Goal: Task Accomplishment & Management: Manage account settings

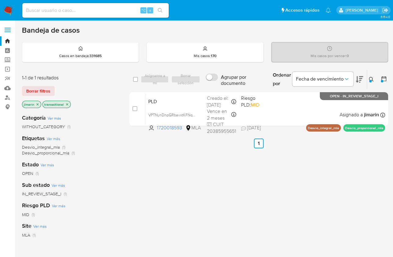
click at [367, 83] on div "Ingrese ID de usuario o caso 1720018593 Buscar Borrar filtros" at bounding box center [372, 79] width 10 height 19
click at [369, 82] on button at bounding box center [372, 79] width 10 height 7
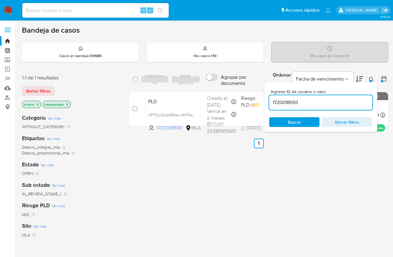
click at [336, 107] on div "1720018593" at bounding box center [320, 102] width 103 height 15
click at [334, 106] on input "1720018593" at bounding box center [320, 103] width 103 height 8
paste input "323992404"
type input "1323992404"
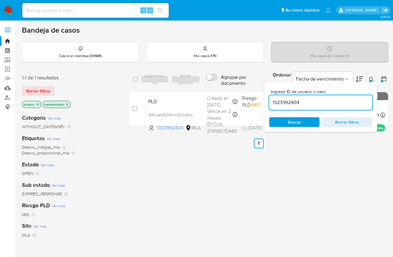
click at [369, 82] on div "Ingrese ID de usuario o caso 1323992404 Buscar Borrar filtros" at bounding box center [320, 107] width 113 height 50
click at [371, 80] on div at bounding box center [370, 81] width 2 height 2
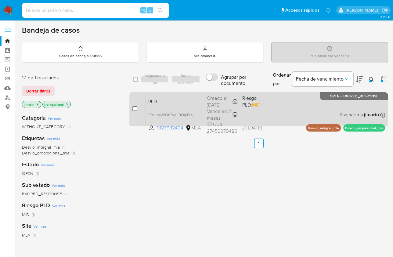
click at [136, 108] on input "checkbox" at bounding box center [135, 108] width 5 height 5
checkbox input "true"
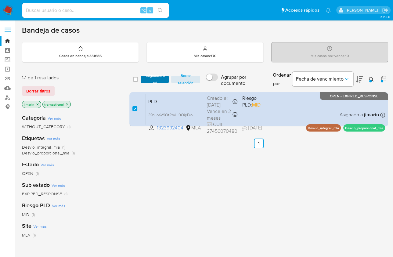
click at [153, 80] on span "Asignarme a mí" at bounding box center [155, 79] width 22 height 6
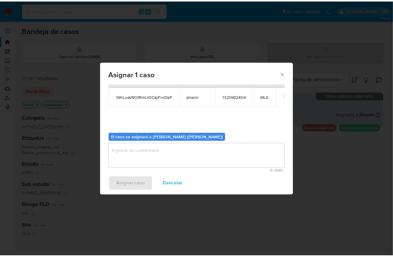
scroll to position [31, 0]
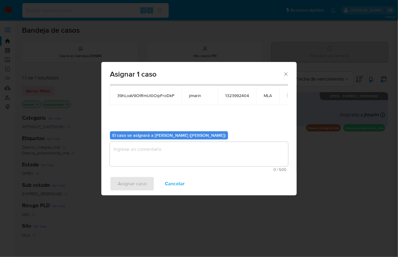
click at [175, 157] on textarea "assign-modal" at bounding box center [199, 154] width 178 height 24
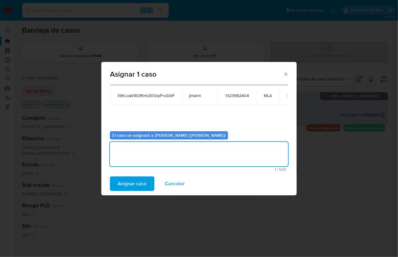
click at [142, 177] on span "Asignar caso" at bounding box center [132, 183] width 29 height 13
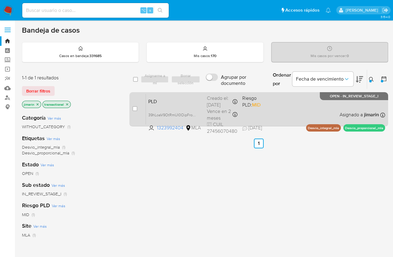
click at [293, 96] on div "PLD 39hLoaV9OtRmUl0OipFroDkP 1323992404 MLA Riesgo PLD: MID Creado el: 12/07/20…" at bounding box center [265, 109] width 239 height 31
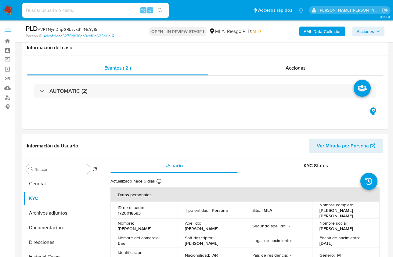
select select "10"
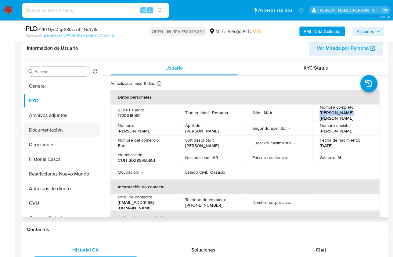
click at [54, 131] on button "Documentación" at bounding box center [59, 130] width 71 height 15
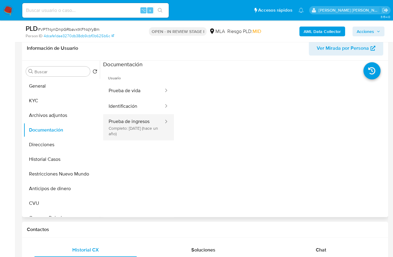
click at [133, 135] on button "Prueba de ingresos Completo: 11/08/2024 (hace un año)" at bounding box center [133, 127] width 61 height 26
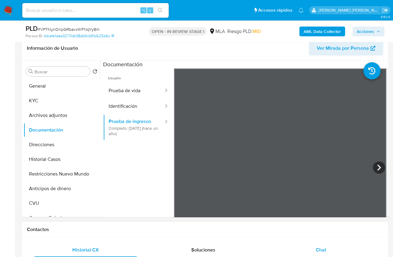
click at [333, 248] on div "Chat" at bounding box center [321, 250] width 103 height 15
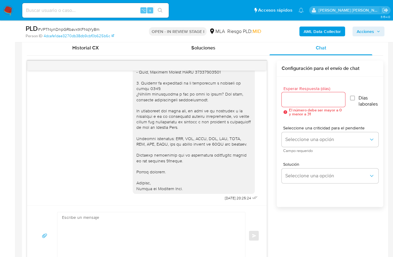
scroll to position [113, 0]
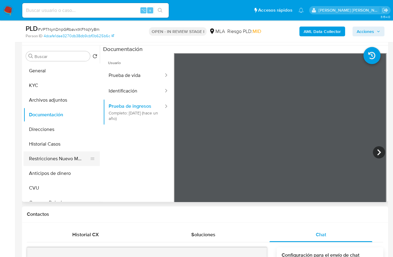
click at [61, 155] on button "Restricciones Nuevo Mundo" at bounding box center [59, 158] width 71 height 15
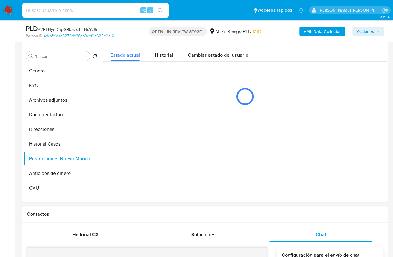
click at [312, 32] on b "AML Data Collector" at bounding box center [322, 32] width 37 height 10
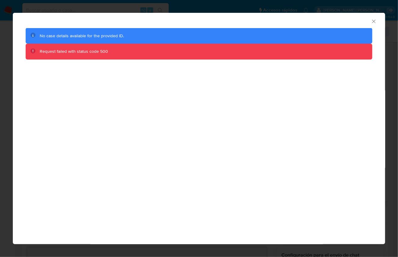
click at [378, 20] on div "AML Data Collector" at bounding box center [199, 20] width 373 height 15
click at [371, 21] on icon "Cerrar ventana" at bounding box center [374, 21] width 6 height 6
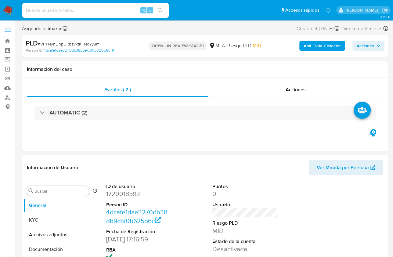
select select "10"
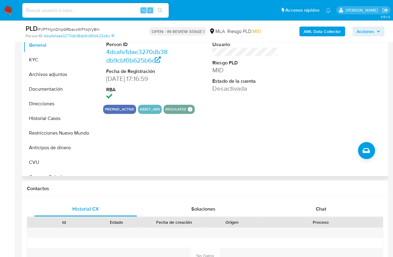
scroll to position [141, 0]
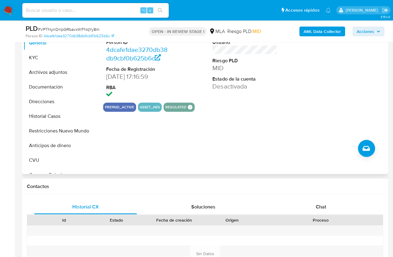
drag, startPoint x: 71, startPoint y: 131, endPoint x: 98, endPoint y: 124, distance: 28.0
click at [71, 131] on button "Restricciones Nuevo Mundo" at bounding box center [62, 131] width 76 height 15
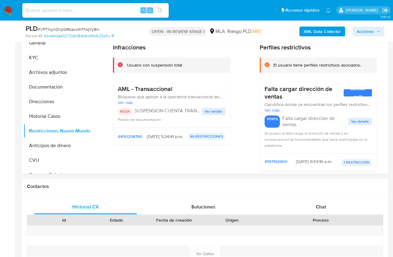
click at [309, 32] on b "AML Data Collector" at bounding box center [322, 32] width 37 height 10
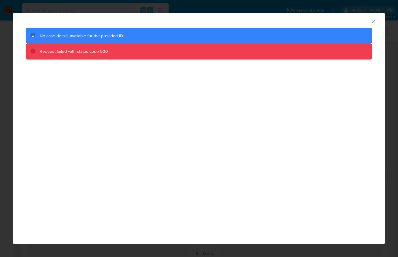
click at [376, 23] on icon "Cerrar ventana" at bounding box center [374, 21] width 6 height 6
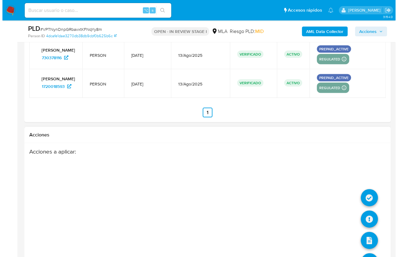
scroll to position [998, 0]
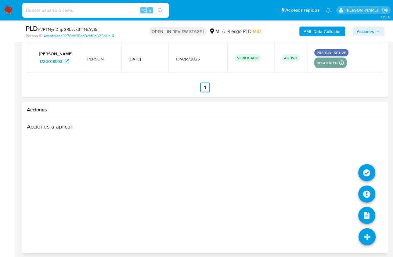
click at [364, 231] on icon at bounding box center [367, 236] width 17 height 17
click at [367, 169] on icon at bounding box center [366, 172] width 17 height 17
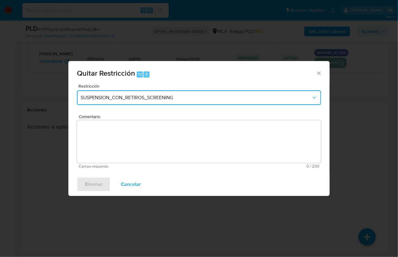
click at [144, 94] on button "SUSPENSION_CON_RETIROS_SCREENING" at bounding box center [199, 97] width 244 height 15
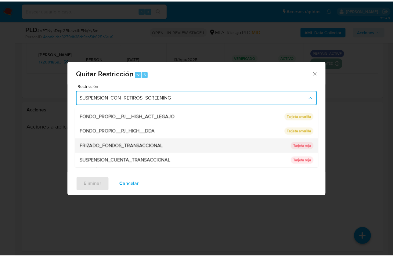
scroll to position [88, 0]
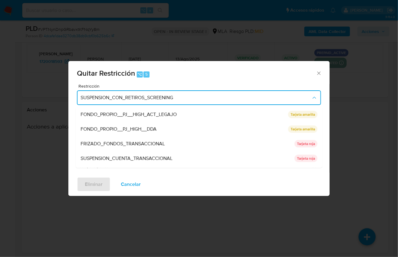
click at [140, 154] on div "SUSPENSION_CUENTA_TRANSACCIONAL" at bounding box center [186, 158] width 210 height 15
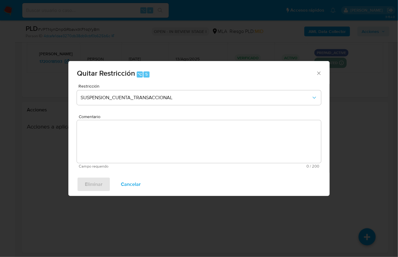
click at [149, 142] on textarea "Comentario" at bounding box center [199, 141] width 244 height 43
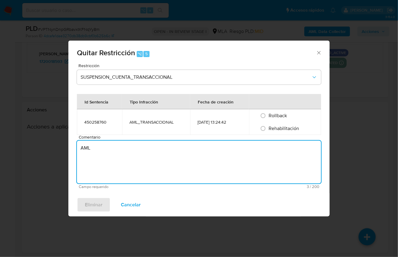
type textarea "AML"
drag, startPoint x: 278, startPoint y: 131, endPoint x: 275, endPoint y: 133, distance: 3.1
click at [277, 131] on span "Rehabilitación" at bounding box center [284, 128] width 31 height 7
click at [268, 131] on input "Rehabilitación" at bounding box center [263, 129] width 10 height 10
radio input "true"
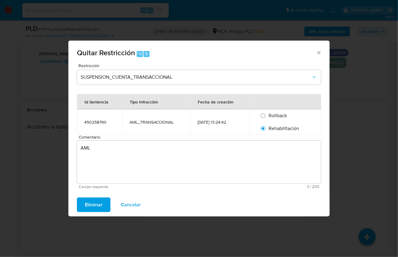
click at [81, 202] on button "Eliminar" at bounding box center [94, 205] width 34 height 15
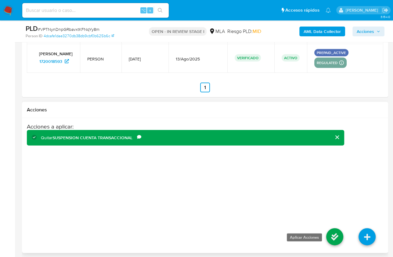
click at [335, 232] on icon at bounding box center [334, 236] width 17 height 17
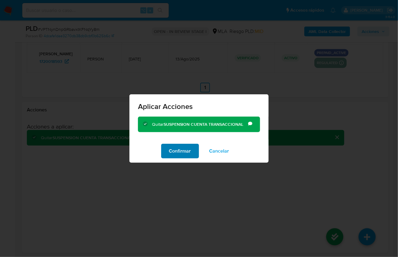
click at [184, 152] on span "Confirmar" at bounding box center [180, 150] width 22 height 13
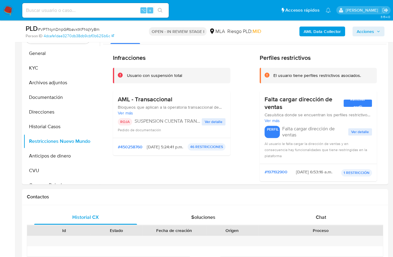
scroll to position [130, 0]
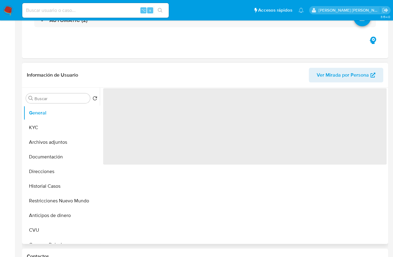
scroll to position [94, 0]
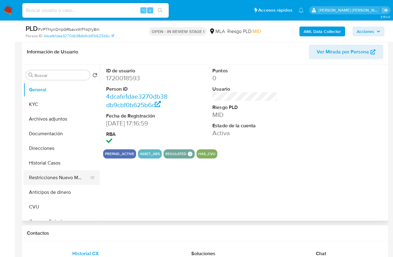
click at [65, 173] on button "Restricciones Nuevo Mundo" at bounding box center [59, 177] width 71 height 15
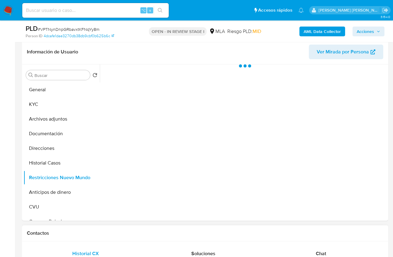
select select "10"
click at [233, 238] on div "Contactos" at bounding box center [205, 233] width 366 height 16
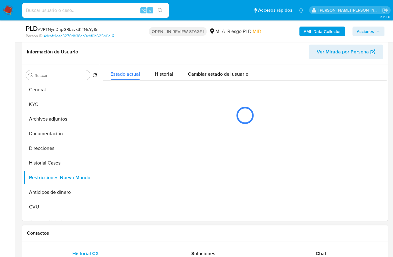
click at [233, 238] on div "Contactos" at bounding box center [205, 233] width 366 height 16
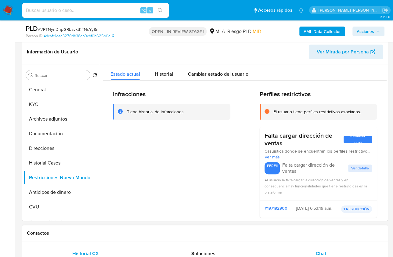
click at [328, 252] on div "Chat" at bounding box center [321, 253] width 103 height 15
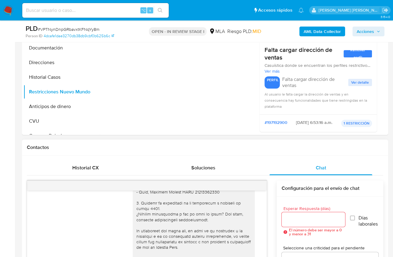
scroll to position [142, 0]
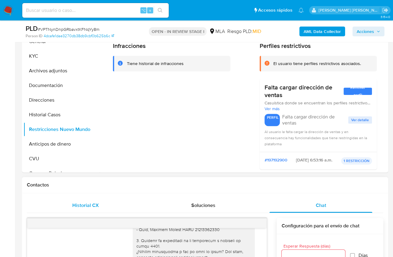
click at [104, 202] on div "Historial CX" at bounding box center [85, 205] width 103 height 15
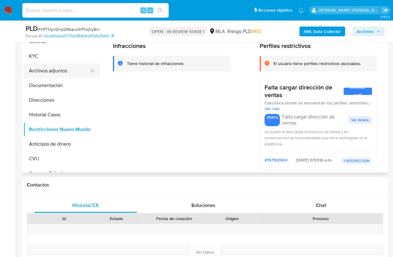
click at [66, 75] on button "Archivos adjuntos" at bounding box center [59, 71] width 71 height 15
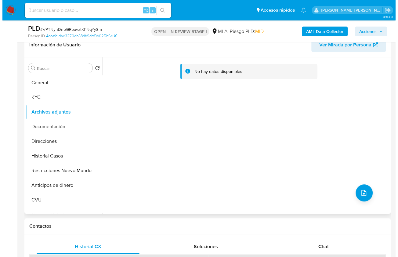
scroll to position [97, 0]
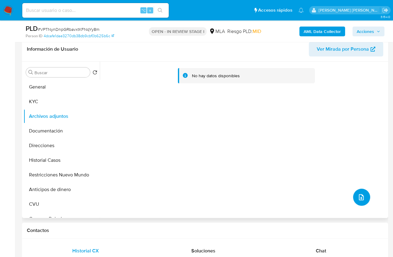
click at [360, 196] on icon "upload-file" at bounding box center [361, 197] width 7 height 7
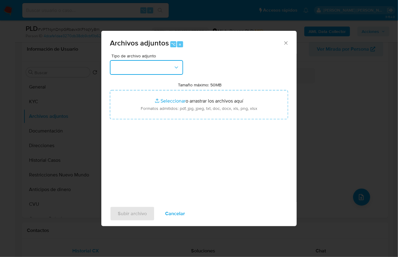
click at [145, 71] on button "button" at bounding box center [146, 67] width 73 height 15
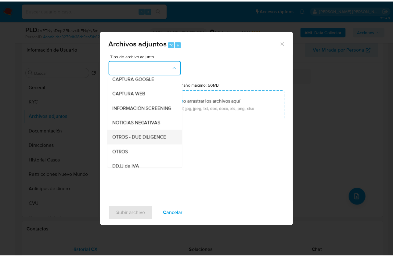
scroll to position [59, 0]
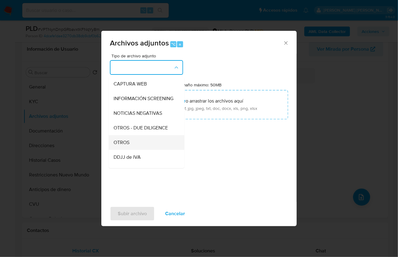
click at [131, 148] on div "OTROS" at bounding box center [145, 142] width 62 height 15
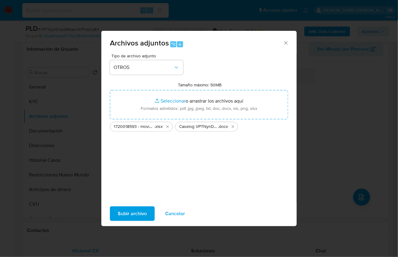
click at [131, 220] on span "Subir archivo" at bounding box center [132, 213] width 29 height 13
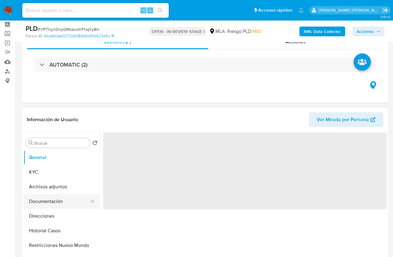
scroll to position [26, 0]
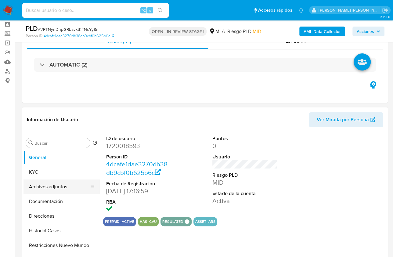
click at [65, 187] on button "Archivos adjuntos" at bounding box center [59, 187] width 71 height 15
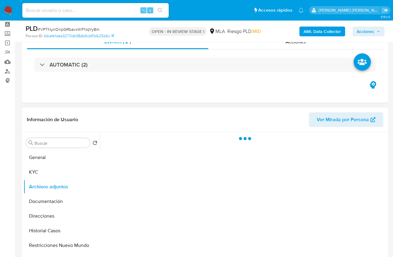
select select "10"
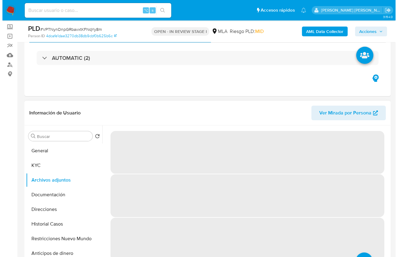
scroll to position [68, 0]
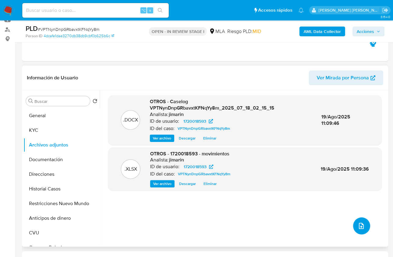
click at [362, 225] on icon "upload-file" at bounding box center [361, 225] width 7 height 7
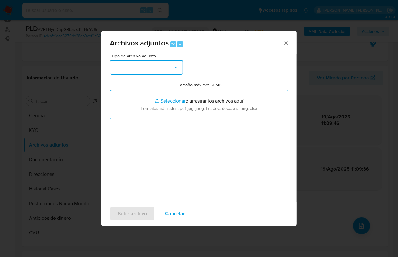
click at [166, 73] on button "button" at bounding box center [146, 67] width 73 height 15
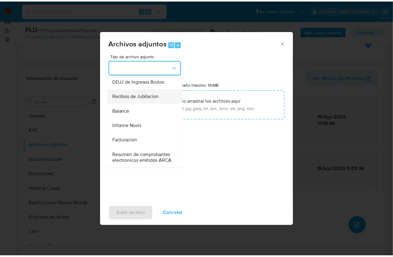
scroll to position [214, 0]
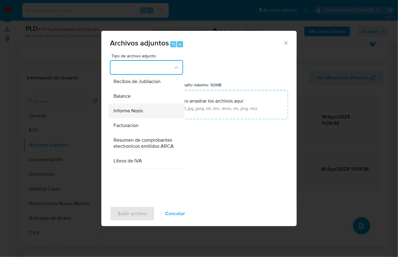
click at [153, 118] on div "Informe Nosis" at bounding box center [145, 110] width 62 height 15
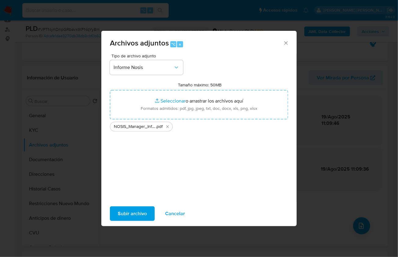
click at [134, 208] on span "Subir archivo" at bounding box center [132, 213] width 29 height 13
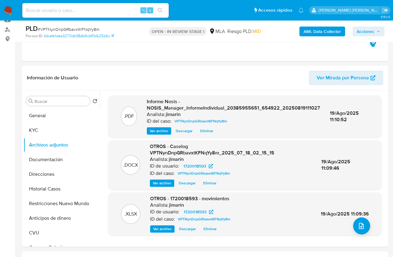
click at [326, 36] on b "AML Data Collector" at bounding box center [322, 32] width 37 height 10
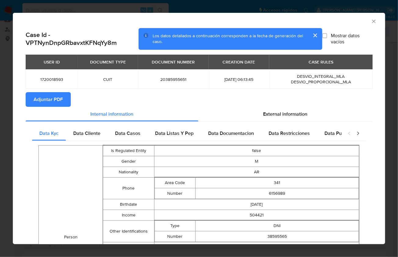
click at [53, 102] on span "Adjuntar PDF" at bounding box center [48, 99] width 29 height 13
click at [371, 21] on icon "Cerrar ventana" at bounding box center [374, 21] width 6 height 6
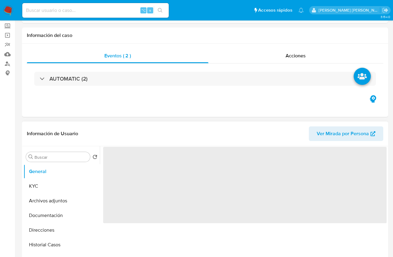
scroll to position [41, 0]
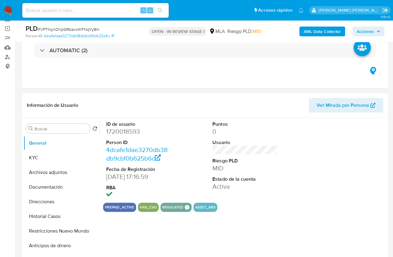
select select "10"
click at [64, 180] on button "Documentación" at bounding box center [59, 187] width 71 height 15
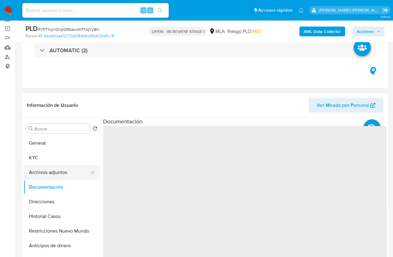
click at [61, 172] on button "Archivos adjuntos" at bounding box center [59, 172] width 71 height 15
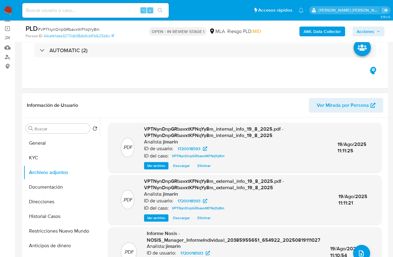
click at [198, 108] on header "Información de Usuario Ver Mirada por Persona" at bounding box center [205, 105] width 357 height 15
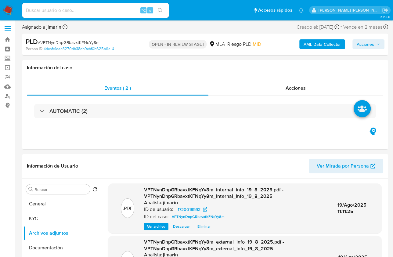
scroll to position [0, 0]
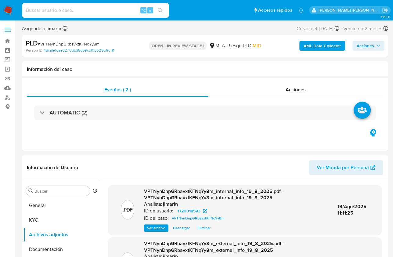
click at [372, 46] on span "Acciones" at bounding box center [365, 46] width 17 height 10
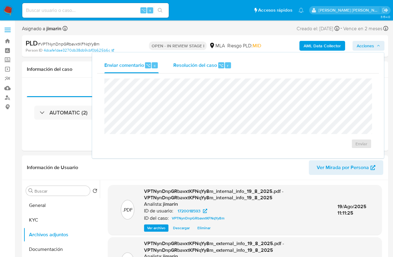
click at [208, 66] on span "Resolución del caso" at bounding box center [195, 65] width 44 height 7
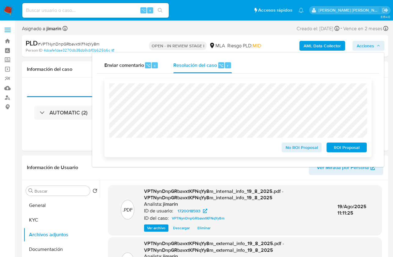
click at [296, 152] on span "No ROI Proposal" at bounding box center [302, 147] width 32 height 9
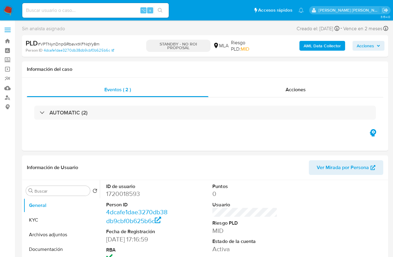
select select "10"
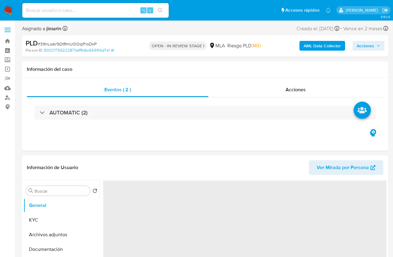
select select "10"
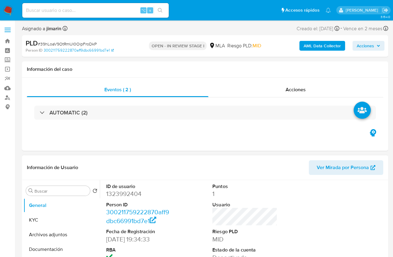
scroll to position [102, 0]
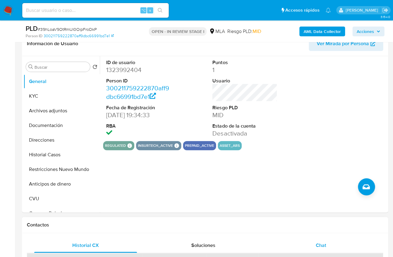
click at [315, 238] on div "Chat" at bounding box center [321, 245] width 103 height 15
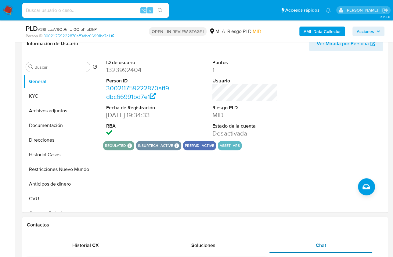
click at [317, 242] on span "Chat" at bounding box center [321, 245] width 10 height 7
click at [178, 168] on div "ID de usuario 1323992404 Person ID 300211759222870aff9dbc66991bd7e1 Fecha de Re…" at bounding box center [243, 134] width 287 height 156
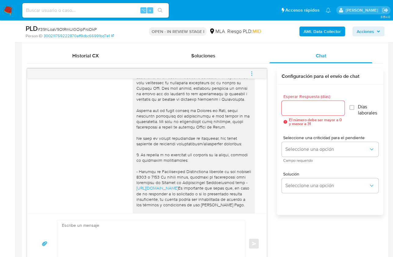
scroll to position [1275, 0]
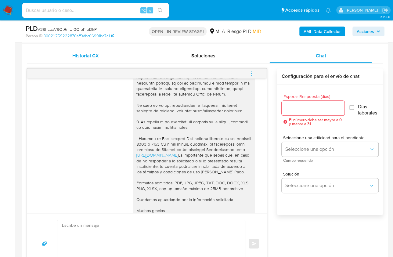
click at [93, 57] on span "Historial CX" at bounding box center [85, 55] width 27 height 7
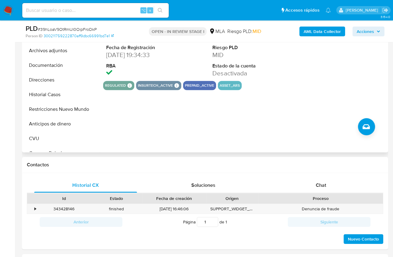
scroll to position [130, 0]
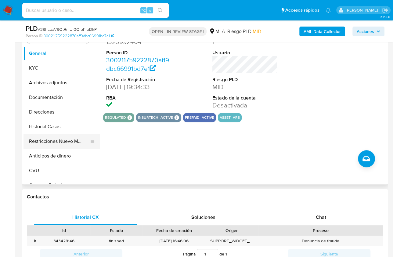
click at [54, 140] on button "Restricciones Nuevo Mundo" at bounding box center [59, 141] width 71 height 15
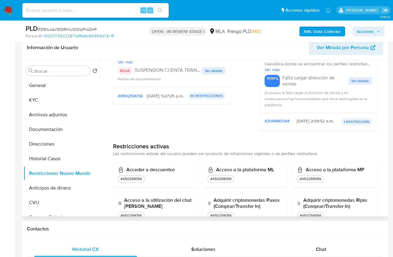
scroll to position [0, 0]
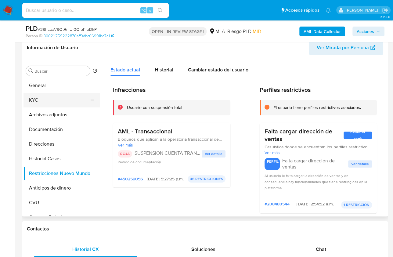
click at [44, 96] on button "KYC" at bounding box center [59, 100] width 71 height 15
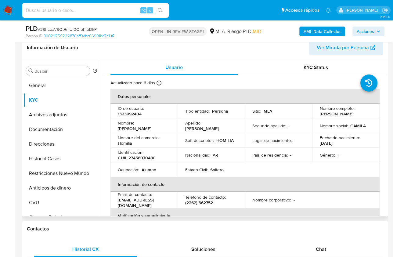
click at [125, 144] on p "Homilia" at bounding box center [125, 142] width 14 height 5
copy p "Homilia"
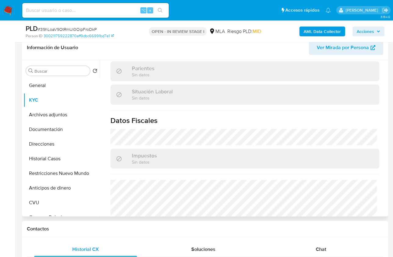
scroll to position [343, 0]
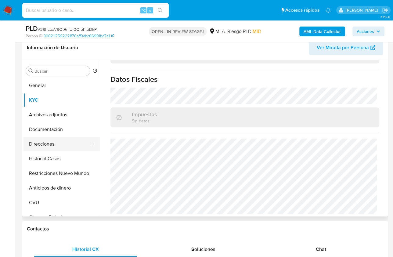
click at [49, 141] on button "Direcciones" at bounding box center [59, 144] width 71 height 15
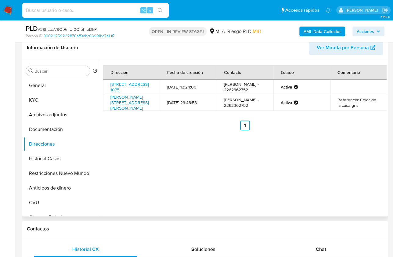
click at [140, 111] on link "[PERSON_NAME][STREET_ADDRESS][PERSON_NAME]" at bounding box center [130, 102] width 38 height 17
click at [125, 88] on link "Avenida 566 1075, Quequén, Buenos Aires, 7631, Argentina 1075" at bounding box center [130, 87] width 38 height 12
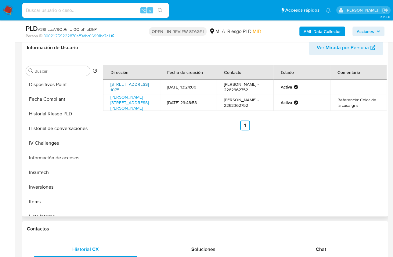
scroll to position [221, 0]
click at [58, 191] on button "Items" at bounding box center [59, 187] width 71 height 15
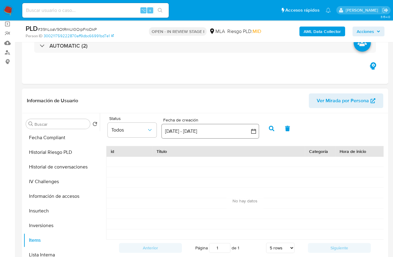
scroll to position [191, 0]
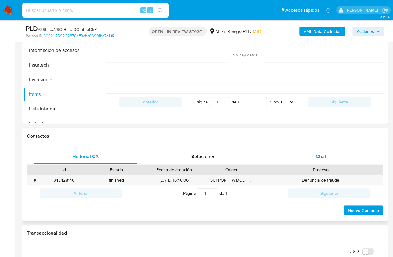
click at [333, 151] on div "Chat" at bounding box center [321, 156] width 103 height 15
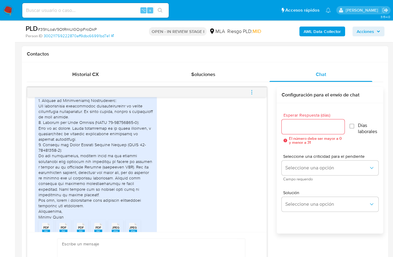
scroll to position [963, 0]
click at [109, 81] on div "Historial CX" at bounding box center [85, 74] width 103 height 15
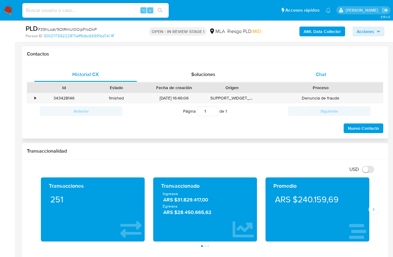
click at [304, 74] on div "Chat" at bounding box center [321, 74] width 103 height 15
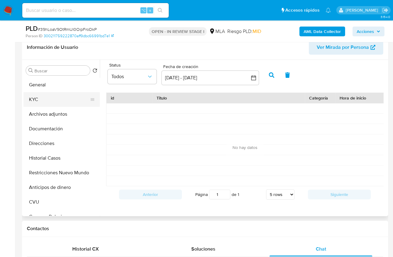
scroll to position [0, 0]
click at [47, 98] on button "KYC" at bounding box center [59, 100] width 71 height 15
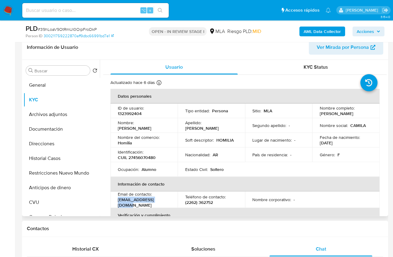
drag, startPoint x: 168, startPoint y: 202, endPoint x: 117, endPoint y: 202, distance: 50.4
click at [117, 202] on td "Email de contacto : amayacami07@gmail.com" at bounding box center [144, 199] width 67 height 16
copy p "amayacami07@gmail.com"
click at [52, 142] on button "Direcciones" at bounding box center [59, 143] width 71 height 15
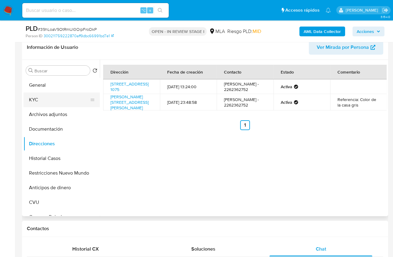
click at [37, 100] on button "KYC" at bounding box center [59, 100] width 71 height 15
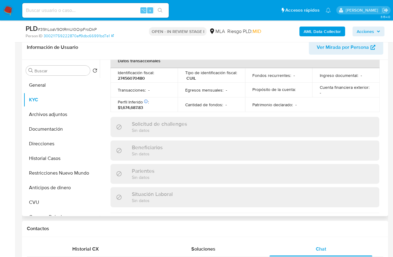
scroll to position [342, 0]
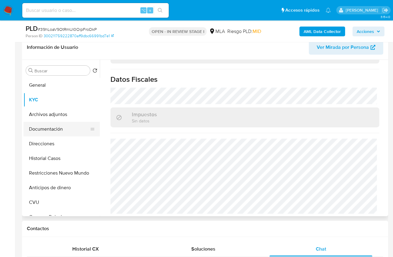
click at [57, 131] on button "Documentación" at bounding box center [59, 129] width 71 height 15
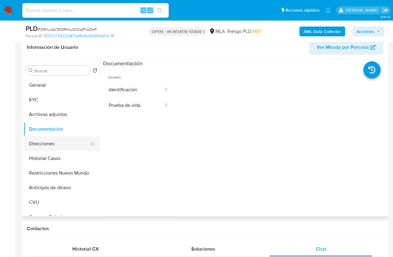
click at [59, 144] on button "Direcciones" at bounding box center [59, 143] width 71 height 15
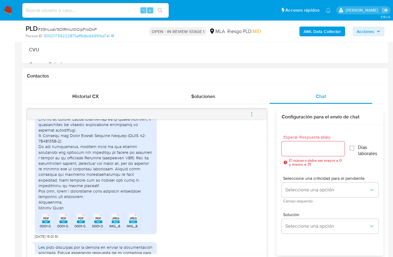
scroll to position [994, 0]
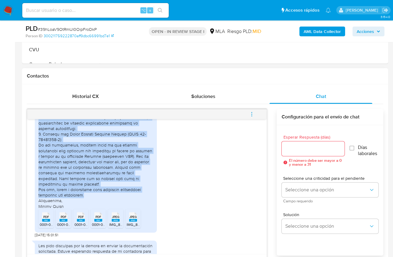
drag, startPoint x: 43, startPoint y: 139, endPoint x: 85, endPoint y: 215, distance: 87.2
click at [85, 209] on div at bounding box center [95, 137] width 115 height 144
copy div "Vínculo con Naim Geraldo (CUIT 20-45607133-4): Naim es mi pareja. Ambos convivi…"
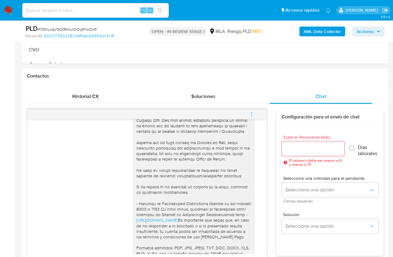
click at [232, 167] on div "https://www.mercadopago.com.ar/ayuda/30181 Es importante que sepas que, en caso…" at bounding box center [193, 183] width 115 height 233
click at [256, 111] on button "menu-action" at bounding box center [252, 114] width 20 height 15
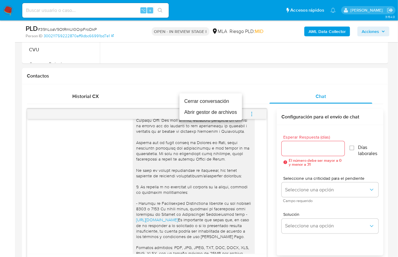
click at [187, 100] on li "Cerrar conversación" at bounding box center [211, 101] width 63 height 11
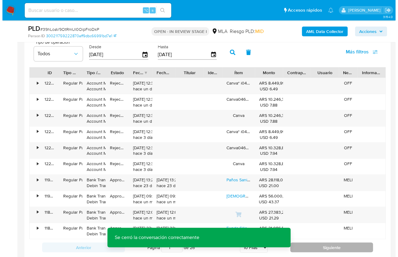
scroll to position [1103, 0]
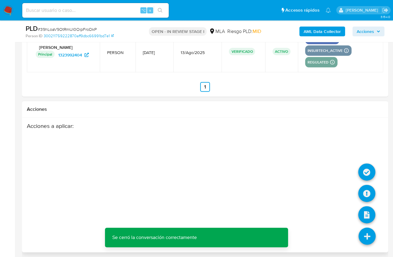
click at [369, 235] on icon at bounding box center [367, 236] width 17 height 17
click at [367, 168] on icon at bounding box center [366, 172] width 17 height 17
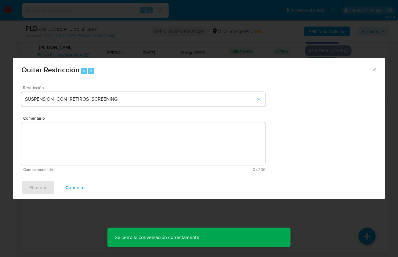
click at [121, 109] on div "Restricción SUSPENSION_CON_RETIROS_SCREENING" at bounding box center [143, 99] width 244 height 29
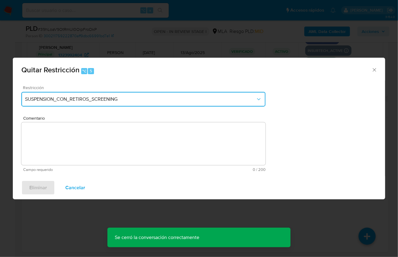
click at [118, 104] on button "SUSPENSION_CON_RETIROS_SCREENING" at bounding box center [143, 99] width 244 height 15
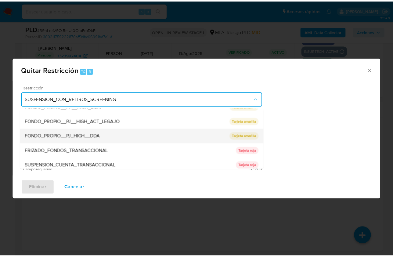
scroll to position [89, 0]
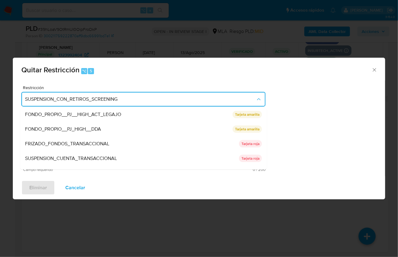
click at [89, 158] on span "SUSPENSION_CUENTA_TRANSACCIONAL" at bounding box center [71, 158] width 92 height 6
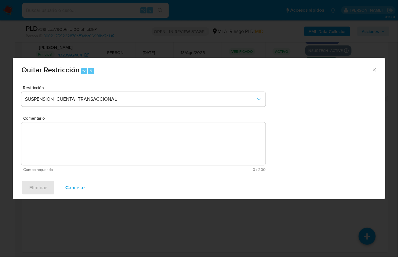
click at [102, 149] on textarea "Comentario" at bounding box center [143, 143] width 244 height 43
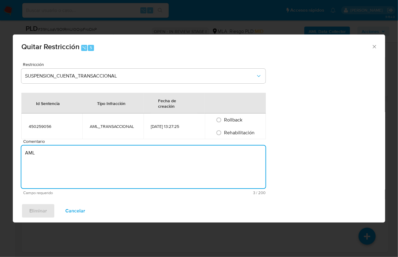
type textarea "AML"
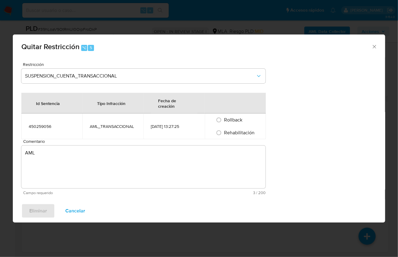
click at [235, 131] on span "Rehabilitación" at bounding box center [239, 132] width 31 height 7
click at [224, 131] on input "Rehabilitación" at bounding box center [219, 133] width 10 height 10
radio input "true"
click at [45, 211] on span "Eliminar" at bounding box center [38, 210] width 18 height 13
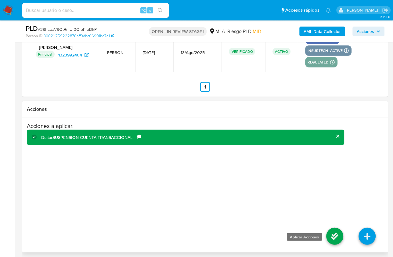
click at [331, 229] on icon at bounding box center [334, 236] width 17 height 17
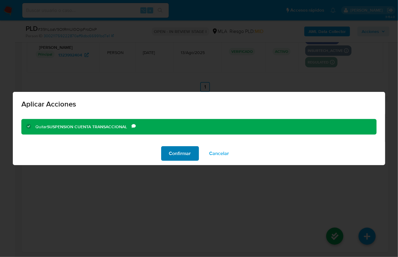
click at [179, 158] on span "Confirmar" at bounding box center [180, 153] width 22 height 13
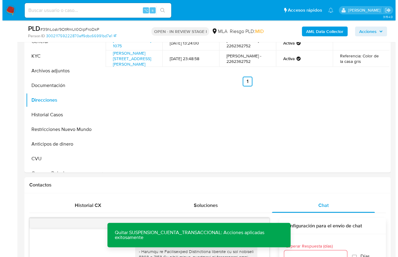
scroll to position [40, 0]
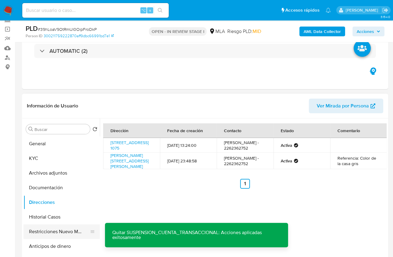
click at [83, 229] on button "Restricciones Nuevo Mundo" at bounding box center [59, 231] width 71 height 15
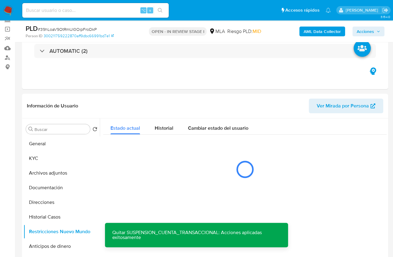
click at [318, 32] on b "AML Data Collector" at bounding box center [322, 32] width 37 height 10
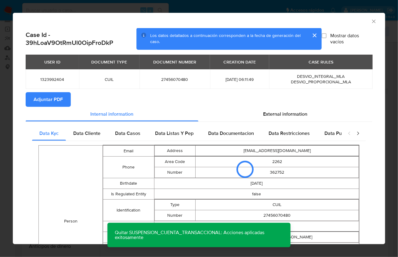
click at [66, 102] on button "Adjuntar PDF" at bounding box center [48, 99] width 45 height 15
click at [371, 21] on icon "Cerrar ventana" at bounding box center [374, 21] width 6 height 6
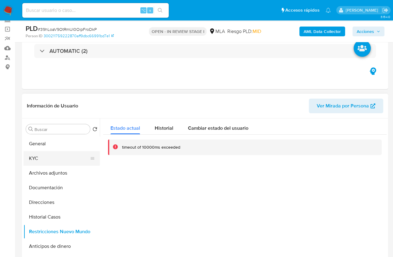
click at [51, 158] on button "KYC" at bounding box center [59, 158] width 71 height 15
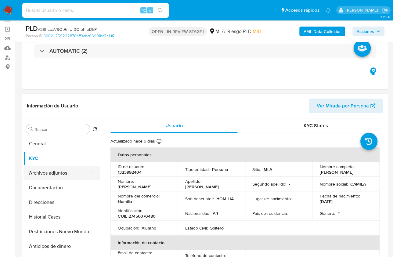
click at [57, 173] on button "Archivos adjuntos" at bounding box center [59, 173] width 71 height 15
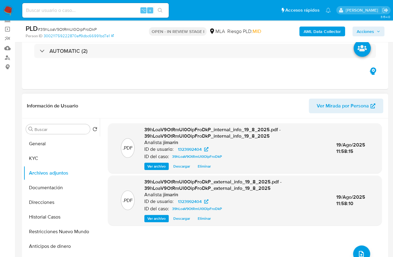
click at [351, 249] on div ".PDF 39hLoaV9OtRmUl0OipFroDkP_internal_info_19_8_2025.pdf - 39hLoaV9OtRmUl0OipF…" at bounding box center [245, 196] width 274 height 147
click at [354, 249] on button "upload-file" at bounding box center [361, 253] width 17 height 17
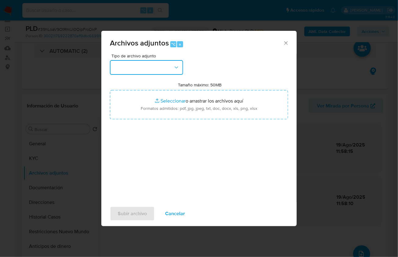
click at [160, 68] on button "button" at bounding box center [146, 67] width 73 height 15
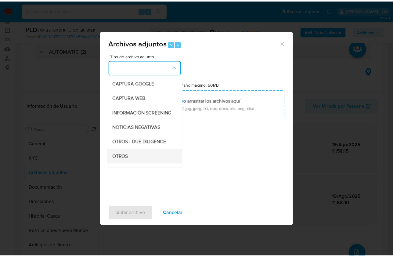
scroll to position [49, 0]
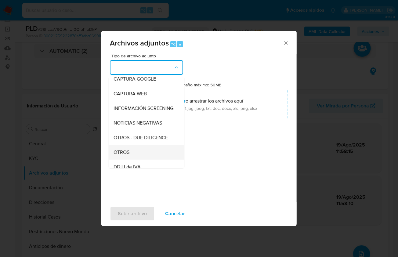
click at [122, 155] on span "OTROS" at bounding box center [122, 152] width 16 height 6
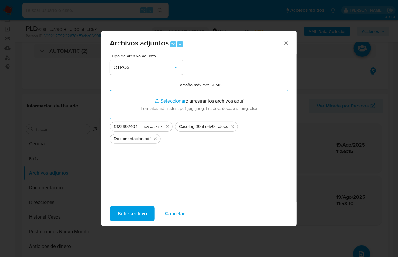
click at [127, 216] on span "Subir archivo" at bounding box center [132, 213] width 29 height 13
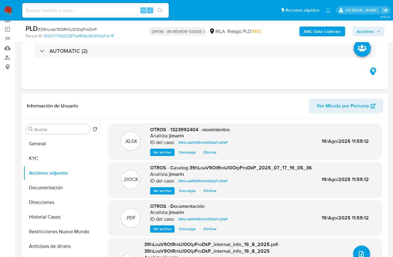
click at [368, 29] on span "Acciones" at bounding box center [365, 32] width 17 height 10
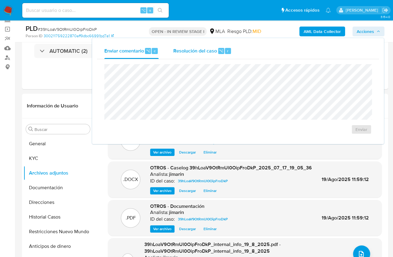
click at [195, 52] on span "Resolución del caso" at bounding box center [195, 50] width 44 height 7
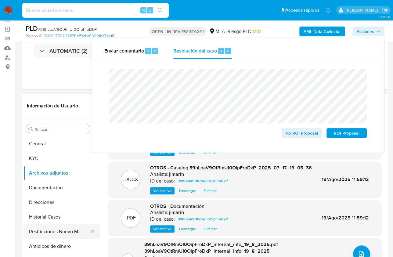
click at [59, 232] on button "Restricciones Nuevo Mundo" at bounding box center [59, 231] width 71 height 15
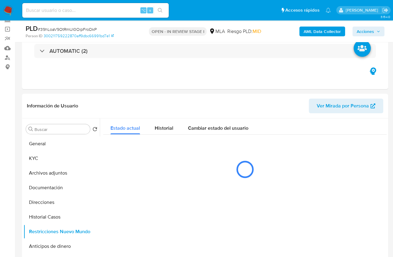
click at [359, 33] on span "Acciones" at bounding box center [365, 32] width 17 height 10
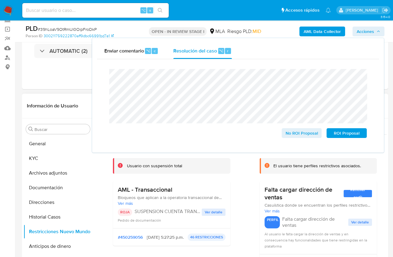
click at [170, 195] on span "Bloqueos que aplican a la operatoria transaccional de AML. A su vez se aplican …" at bounding box center [172, 197] width 108 height 5
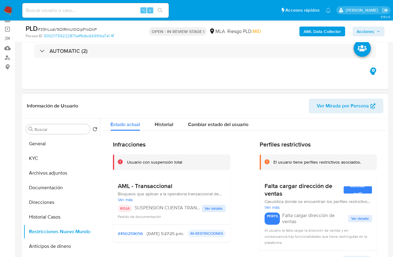
scroll to position [0, 0]
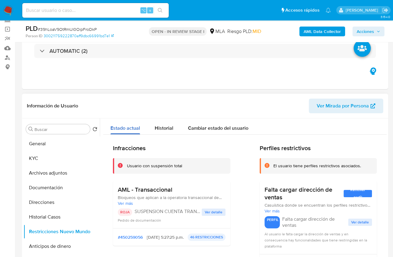
click at [147, 128] on button "Estado actual" at bounding box center [125, 126] width 44 height 16
click at [159, 132] on div "Historial" at bounding box center [164, 126] width 19 height 16
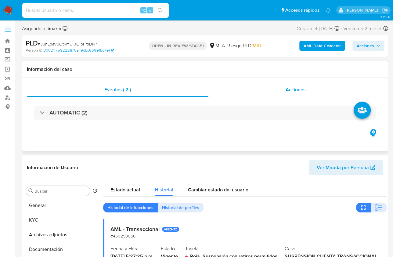
click at [293, 85] on div "Acciones" at bounding box center [296, 89] width 175 height 15
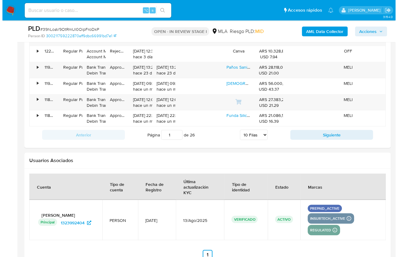
scroll to position [1148, 0]
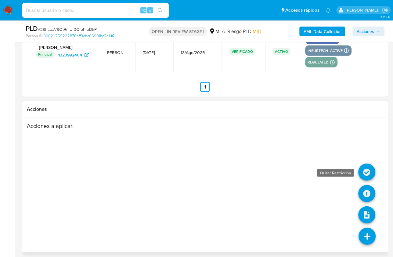
click at [369, 170] on icon at bounding box center [366, 172] width 17 height 17
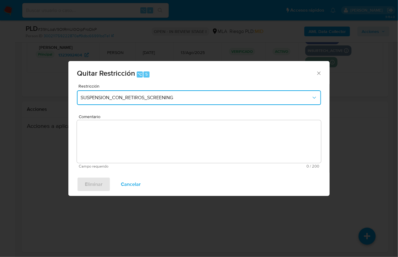
click at [141, 100] on span "SUSPENSION_CON_RETIROS_SCREENING" at bounding box center [196, 98] width 231 height 6
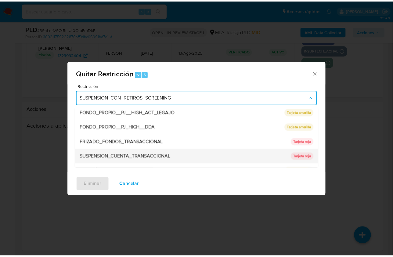
scroll to position [91, 0]
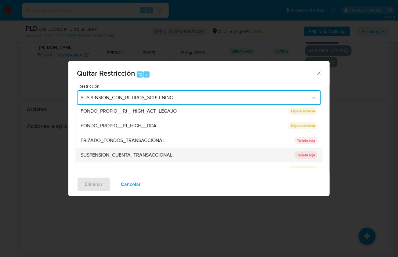
click at [151, 154] on span "SUSPENSION_CUENTA_TRANSACCIONAL" at bounding box center [127, 155] width 92 height 6
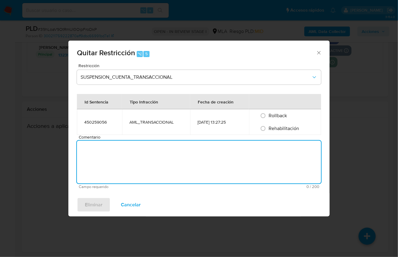
click at [134, 141] on textarea "Comentario" at bounding box center [199, 162] width 244 height 43
type textarea "AML"
click at [268, 130] on input "Rehabilitación" at bounding box center [263, 129] width 10 height 10
radio input "true"
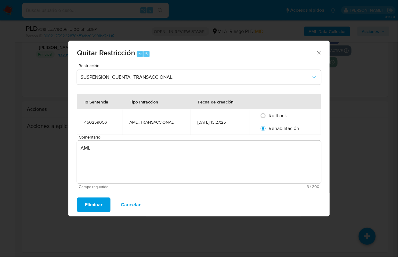
click at [83, 207] on button "Eliminar" at bounding box center [94, 205] width 34 height 15
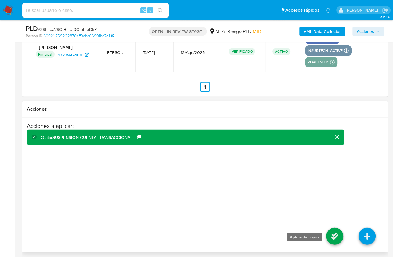
click at [343, 233] on icon at bounding box center [334, 236] width 17 height 17
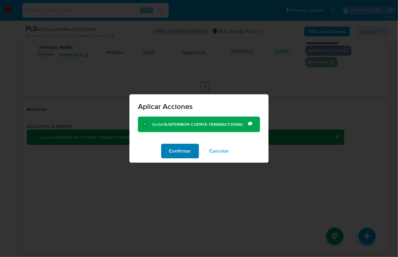
click at [191, 157] on span "Confirmar" at bounding box center [180, 150] width 22 height 13
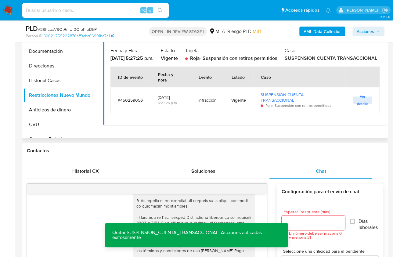
scroll to position [185, 0]
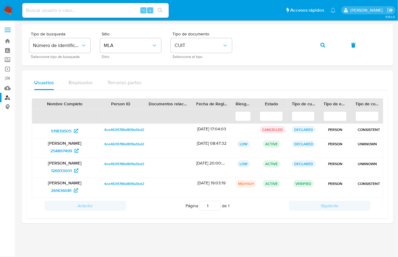
click at [304, 74] on div "Usuarios Empleados Terceras partes Nombre Completo Person ID Documentos relacio…" at bounding box center [207, 147] width 371 height 153
click at [325, 44] on icon "button" at bounding box center [323, 45] width 5 height 5
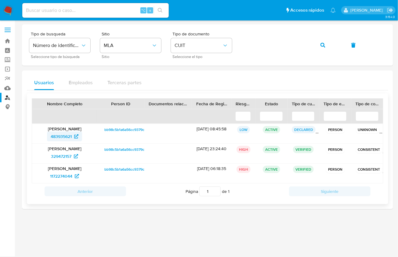
click at [65, 140] on span "483935621" at bounding box center [61, 137] width 21 height 10
click at [63, 134] on span "483935621" at bounding box center [61, 137] width 21 height 10
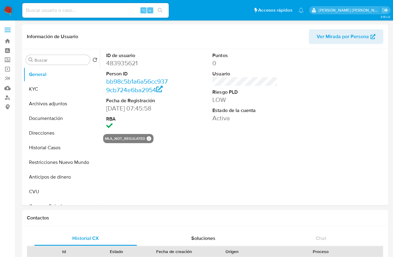
select select "10"
click at [62, 148] on button "Historial Casos" at bounding box center [59, 147] width 71 height 15
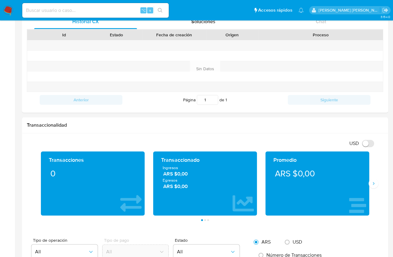
scroll to position [29, 0]
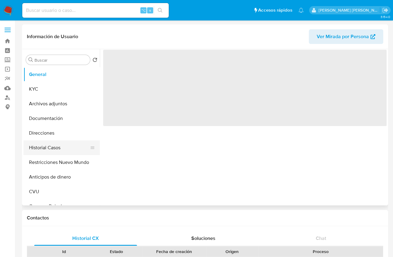
click at [59, 148] on button "Historial Casos" at bounding box center [59, 147] width 71 height 15
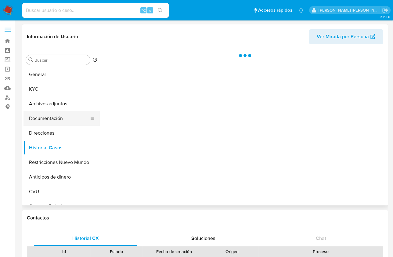
click at [61, 116] on button "Documentación" at bounding box center [59, 118] width 71 height 15
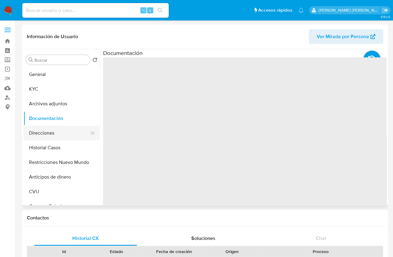
click at [57, 131] on button "Direcciones" at bounding box center [59, 133] width 71 height 15
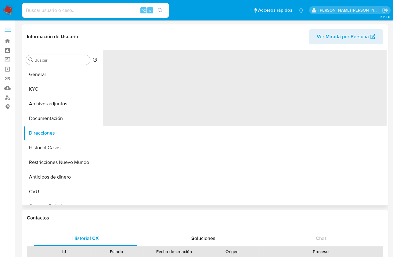
select select "10"
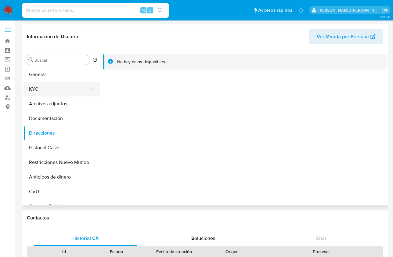
click at [56, 88] on button "KYC" at bounding box center [59, 89] width 71 height 15
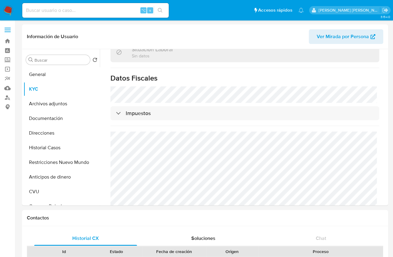
scroll to position [338, 0]
click at [324, 38] on span "Ver Mirada por Persona" at bounding box center [343, 36] width 52 height 15
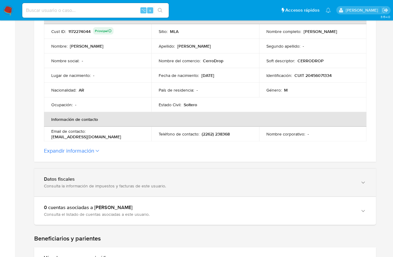
scroll to position [140, 0]
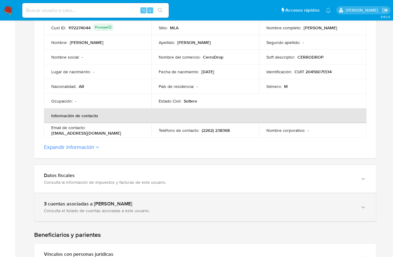
click at [199, 205] on div "3 cuentas asociadas a [PERSON_NAME]" at bounding box center [199, 204] width 310 height 6
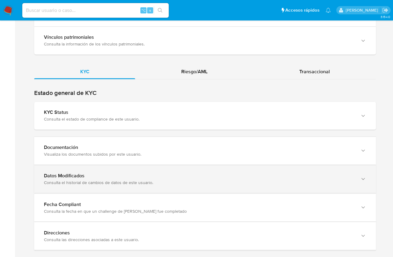
scroll to position [689, 0]
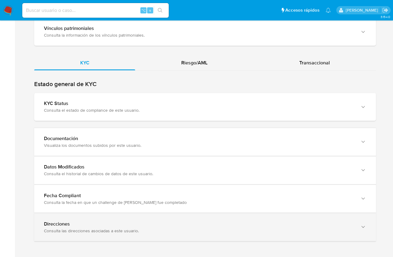
click at [93, 221] on div "Direcciones" at bounding box center [199, 224] width 310 height 6
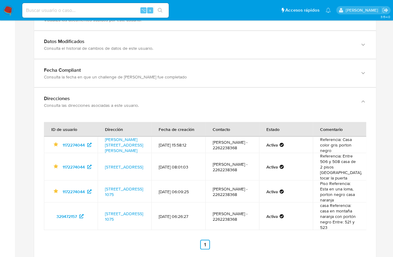
scroll to position [832, 0]
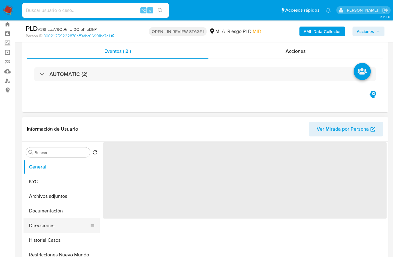
scroll to position [106, 0]
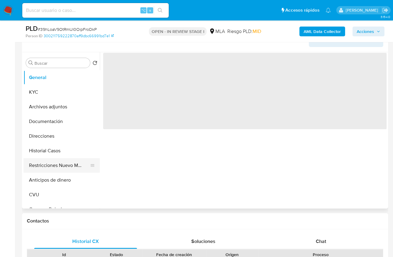
click at [63, 170] on button "Restricciones Nuevo Mundo" at bounding box center [59, 165] width 71 height 15
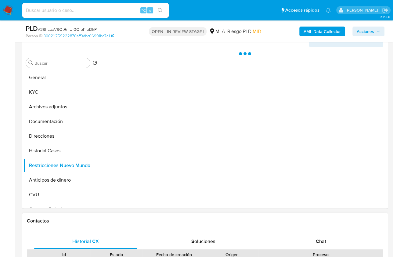
click at [239, 225] on div "Contactos" at bounding box center [205, 221] width 366 height 16
select select "10"
click at [312, 239] on div "Chat" at bounding box center [321, 241] width 103 height 15
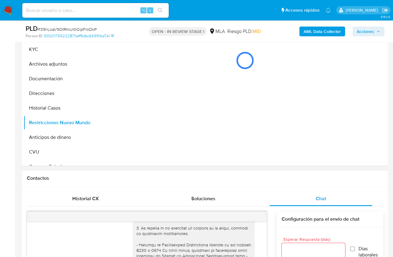
scroll to position [39, 0]
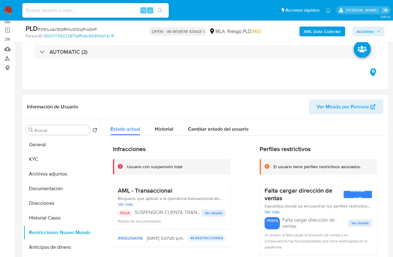
click at [217, 211] on span "Ver detalle" at bounding box center [214, 213] width 18 height 6
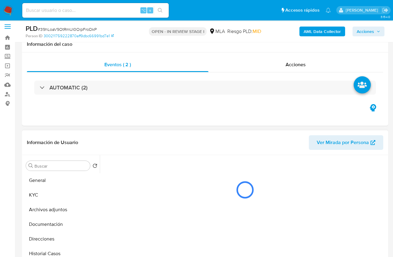
scroll to position [0, 0]
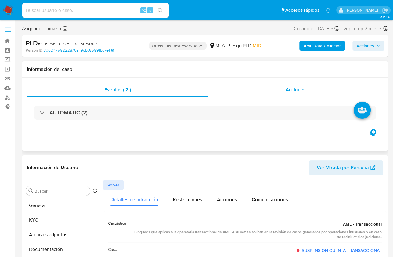
click at [299, 91] on span "Acciones" at bounding box center [296, 89] width 20 height 7
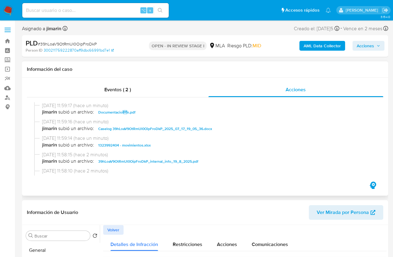
click at [276, 136] on span "19/08/2025 11:59:14 (hace un minuto)" at bounding box center [208, 138] width 332 height 7
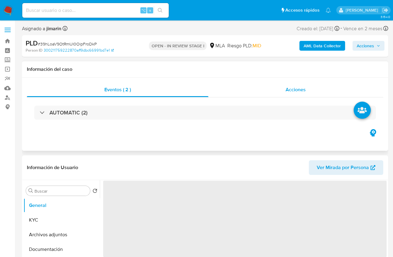
click at [278, 94] on div "Acciones" at bounding box center [296, 89] width 175 height 15
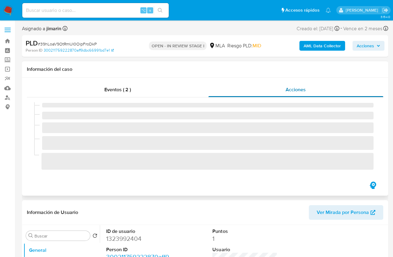
select select "10"
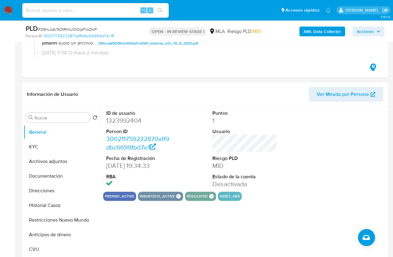
scroll to position [100, 0]
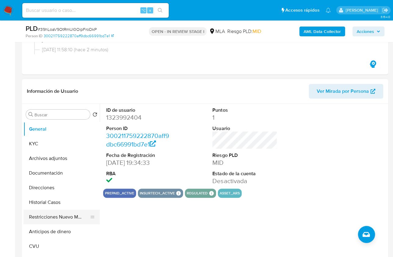
click at [77, 221] on button "Restricciones Nuevo Mundo" at bounding box center [59, 217] width 71 height 15
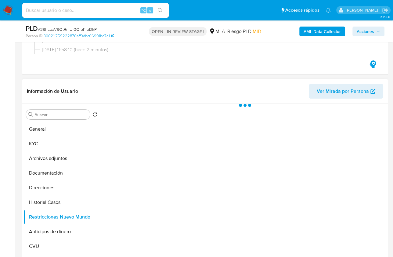
click at [233, 88] on header "Información de Usuario Ver Mirada por Persona" at bounding box center [205, 91] width 357 height 15
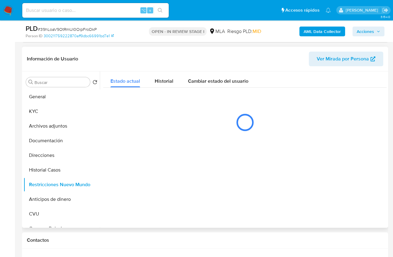
scroll to position [132, 0]
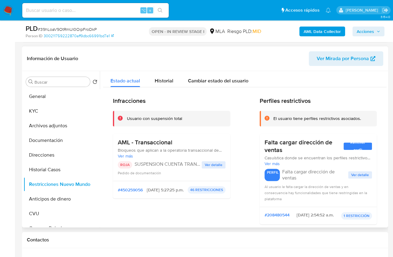
click at [208, 167] on span "Ver detalle" at bounding box center [214, 165] width 18 height 6
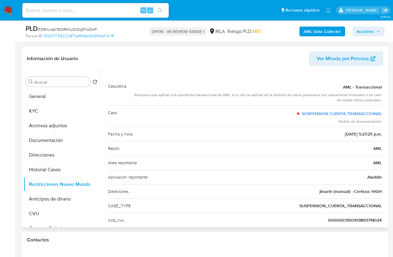
scroll to position [0, 0]
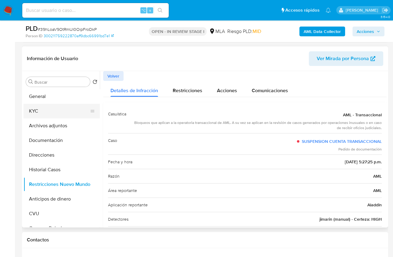
click at [37, 111] on button "KYC" at bounding box center [59, 111] width 71 height 15
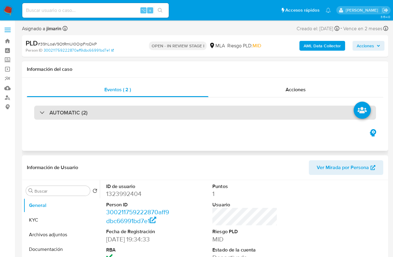
select select "10"
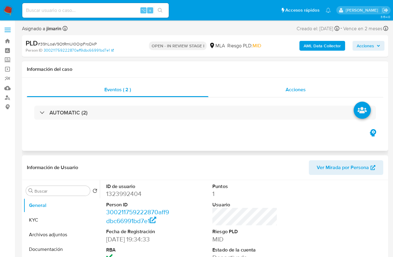
click at [315, 91] on div "Acciones" at bounding box center [296, 89] width 175 height 15
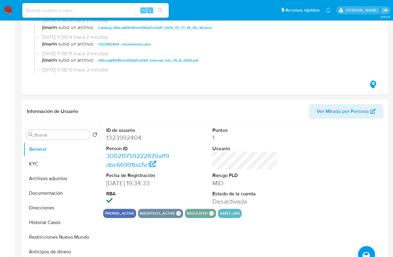
scroll to position [101, 0]
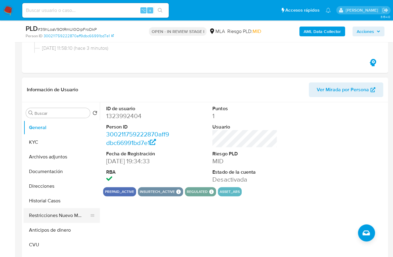
click at [68, 220] on button "Restricciones Nuevo Mundo" at bounding box center [59, 215] width 71 height 15
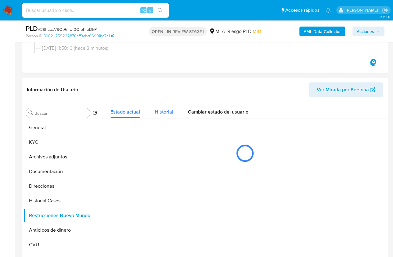
click at [163, 107] on div "Historial" at bounding box center [164, 110] width 19 height 16
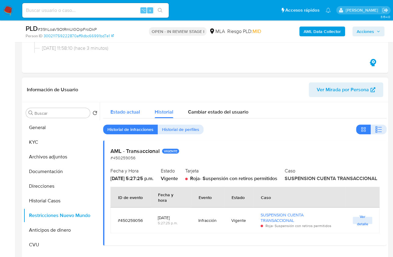
click at [129, 108] on span "Estado actual" at bounding box center [126, 111] width 30 height 7
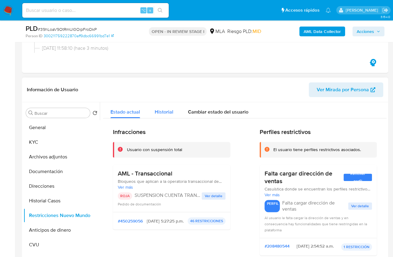
click at [165, 107] on div "Historial" at bounding box center [164, 110] width 19 height 16
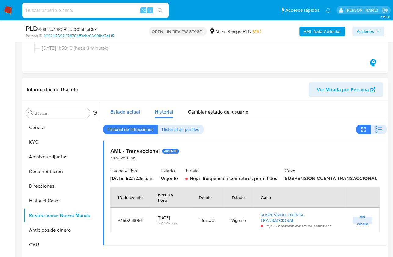
click at [129, 116] on div "Estado actual" at bounding box center [126, 110] width 30 height 16
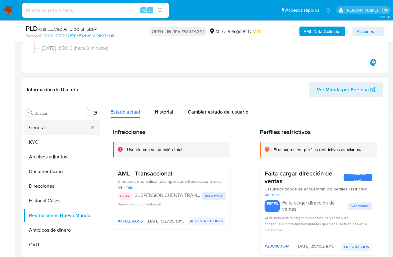
click at [54, 131] on button "General" at bounding box center [59, 127] width 71 height 15
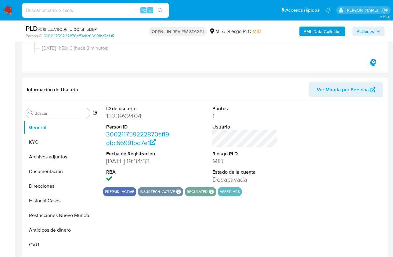
click at [123, 112] on dd "1323992404" at bounding box center [138, 116] width 65 height 9
copy dd "1323992404"
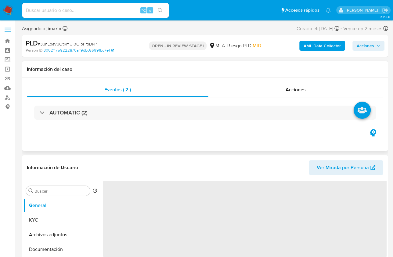
click at [288, 103] on div "AUTOMATIC (2)" at bounding box center [205, 112] width 357 height 31
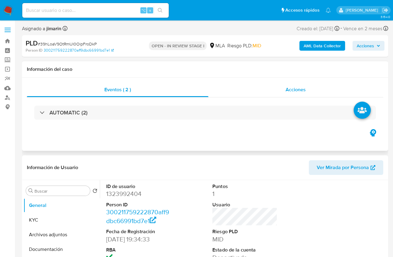
click at [290, 88] on span "Acciones" at bounding box center [296, 89] width 20 height 7
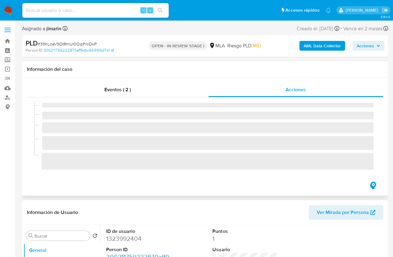
select select "10"
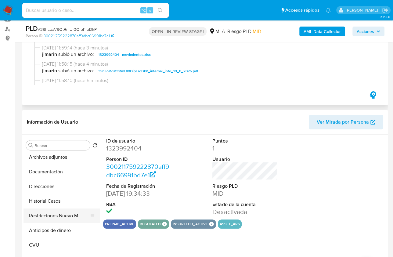
scroll to position [41, 0]
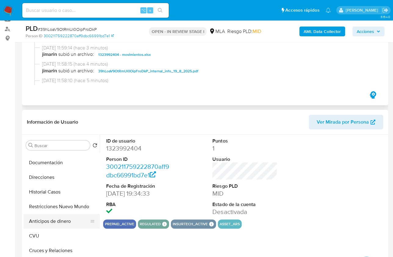
click at [61, 214] on button "Anticipos de dinero" at bounding box center [59, 221] width 71 height 15
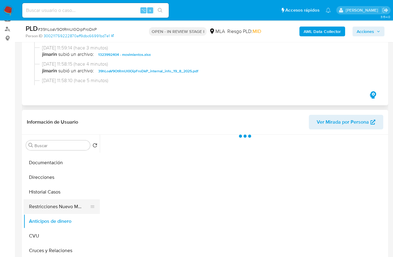
click at [62, 209] on button "Restricciones Nuevo Mundo" at bounding box center [59, 206] width 71 height 15
click at [136, 127] on header "Información de Usuario Ver Mirada por Persona" at bounding box center [205, 122] width 357 height 15
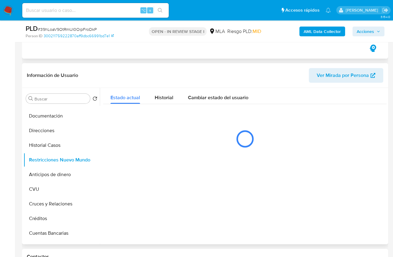
scroll to position [145, 0]
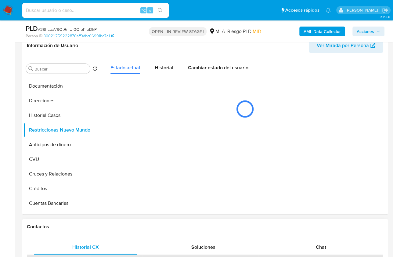
click at [280, 229] on h1 "Contactos" at bounding box center [205, 227] width 357 height 6
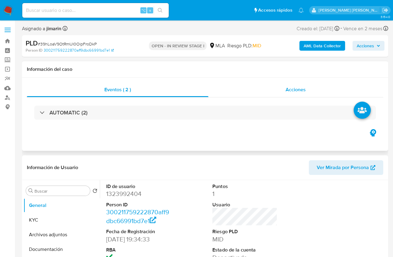
select select "10"
click at [298, 93] on span "Acciones" at bounding box center [296, 89] width 20 height 7
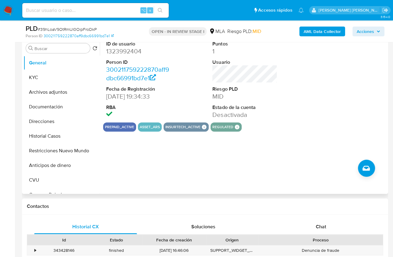
scroll to position [171, 0]
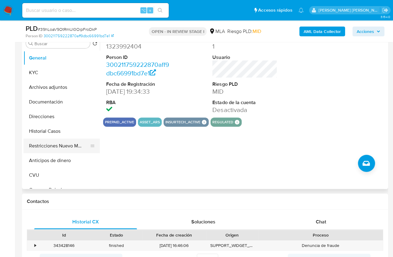
click at [66, 145] on button "Restricciones Nuevo Mundo" at bounding box center [59, 146] width 71 height 15
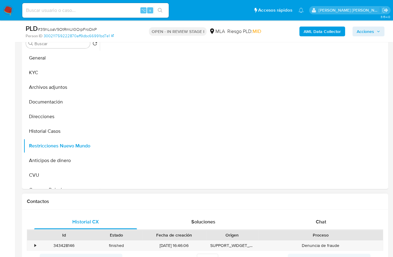
click at [205, 201] on h1 "Contactos" at bounding box center [205, 201] width 357 height 6
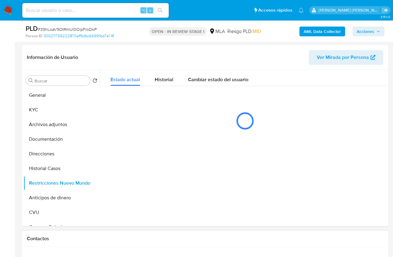
scroll to position [129, 0]
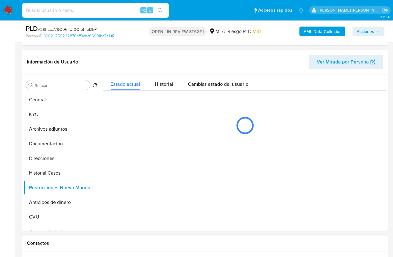
click at [365, 242] on h1 "Contactos" at bounding box center [205, 243] width 357 height 6
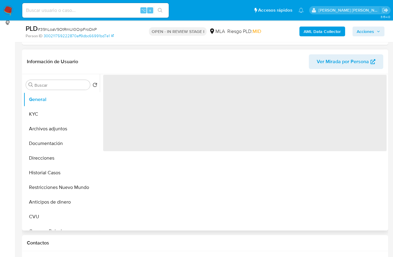
scroll to position [89, 0]
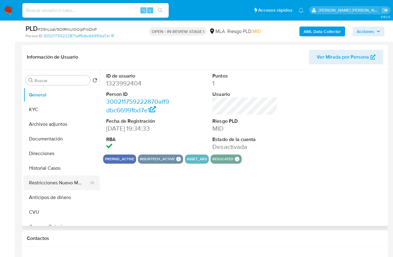
click at [67, 185] on button "Restricciones Nuevo Mundo" at bounding box center [59, 183] width 71 height 15
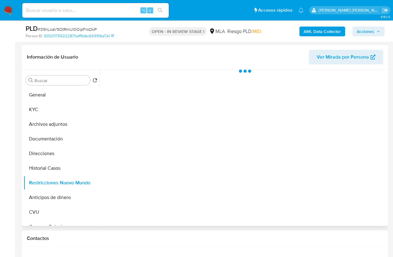
select select "10"
click at [349, 240] on h1 "Contactos" at bounding box center [205, 238] width 357 height 6
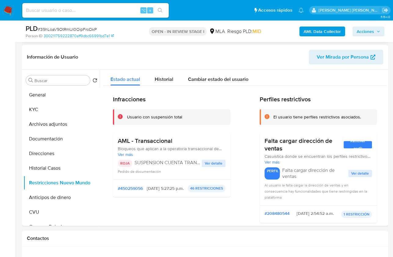
scroll to position [0, 0]
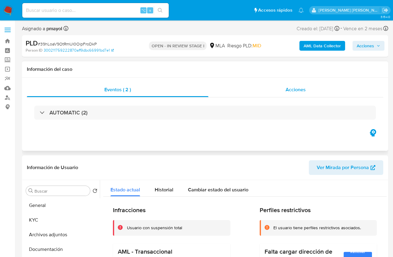
drag, startPoint x: 285, startPoint y: 78, endPoint x: 287, endPoint y: 83, distance: 5.6
click at [285, 78] on div "Eventos ( 2 ) Acciones AUTOMATIC (2)" at bounding box center [205, 114] width 366 height 73
click at [288, 84] on div "Acciones" at bounding box center [296, 89] width 175 height 15
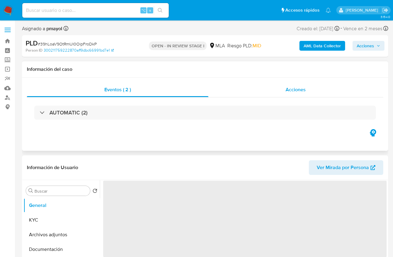
click at [292, 87] on span "Acciones" at bounding box center [296, 89] width 20 height 7
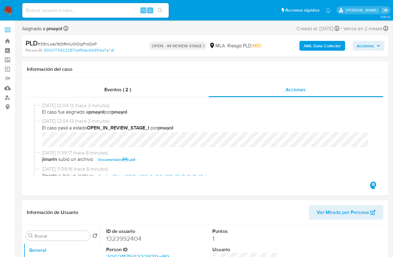
select select "10"
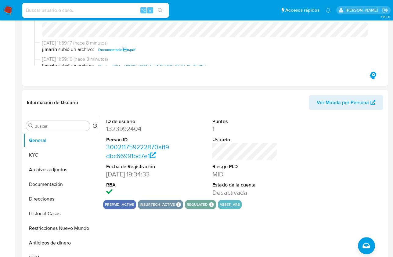
scroll to position [153, 0]
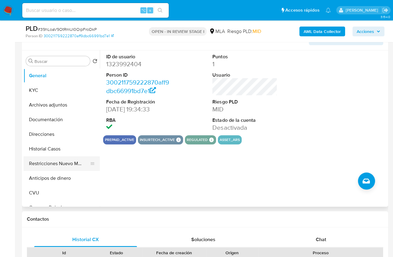
click at [59, 164] on button "Restricciones Nuevo Mundo" at bounding box center [59, 163] width 71 height 15
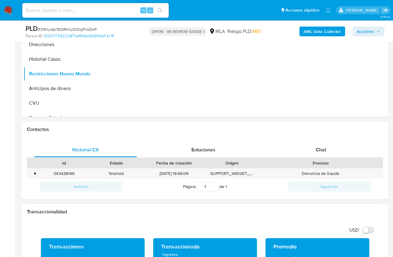
scroll to position [243, 0]
click at [314, 146] on div "Chat" at bounding box center [321, 149] width 103 height 15
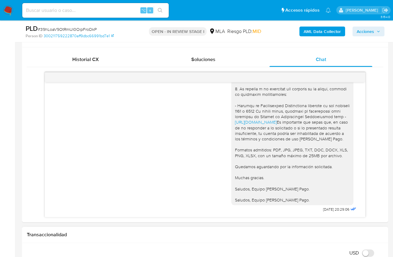
scroll to position [322, 0]
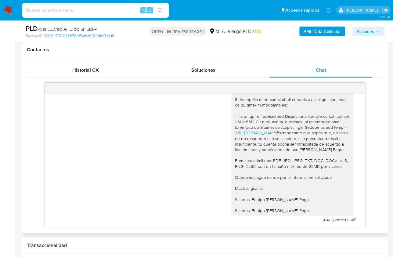
click at [376, 203] on div "17/07/2025 19:47:31 Hola, Esperamos que te encuentres muy bien. Te consultamos …" at bounding box center [205, 155] width 357 height 145
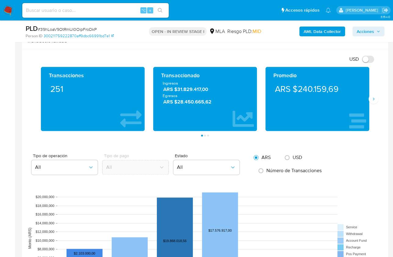
scroll to position [518, 0]
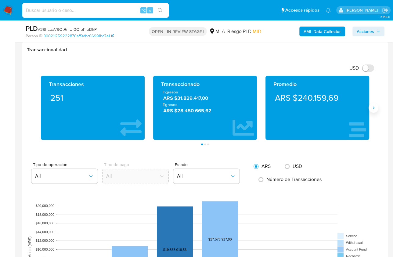
click at [376, 109] on button "Siguiente" at bounding box center [374, 108] width 10 height 10
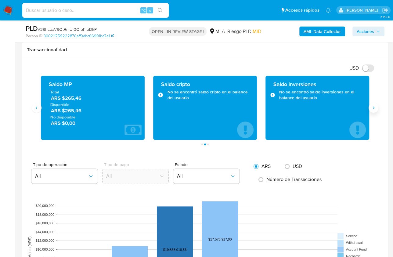
click at [374, 109] on icon "Siguiente" at bounding box center [373, 107] width 5 height 5
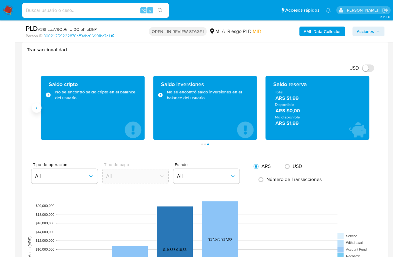
click at [37, 108] on icon "Anterior" at bounding box center [36, 107] width 5 height 5
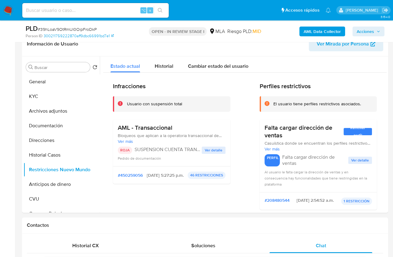
scroll to position [144, 0]
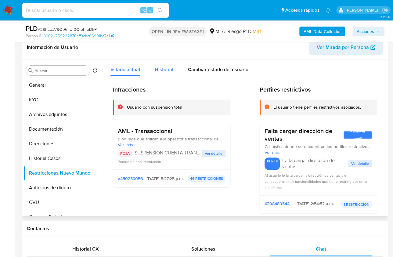
click at [164, 71] on span "Historial" at bounding box center [164, 69] width 19 height 7
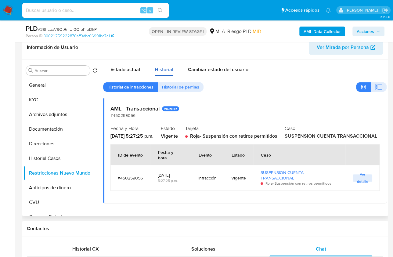
click at [166, 66] on span "Historial" at bounding box center [164, 69] width 19 height 7
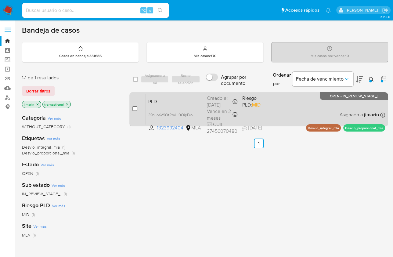
click at [136, 110] on input "checkbox" at bounding box center [135, 108] width 5 height 5
checkbox input "true"
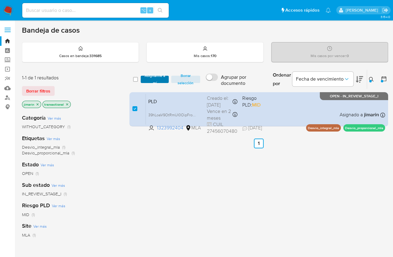
click at [158, 76] on span "Asignarme a mí" at bounding box center [155, 79] width 22 height 6
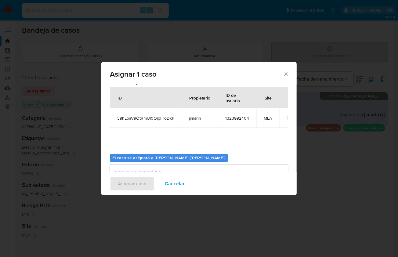
scroll to position [31, 0]
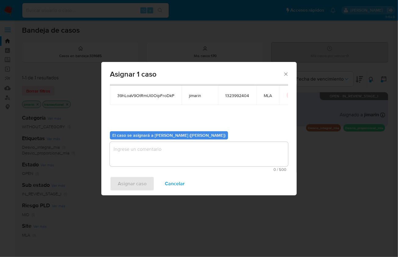
click at [156, 149] on textarea "assign-modal" at bounding box center [199, 154] width 178 height 24
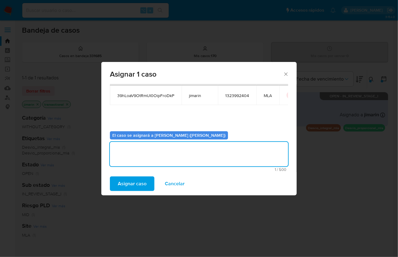
click at [130, 187] on span "Asignar caso" at bounding box center [132, 183] width 29 height 13
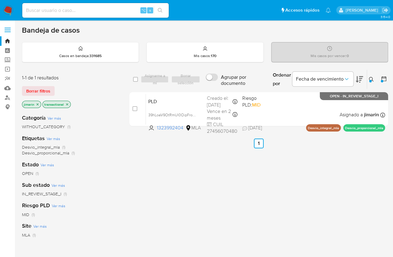
click at [375, 81] on button at bounding box center [372, 79] width 10 height 7
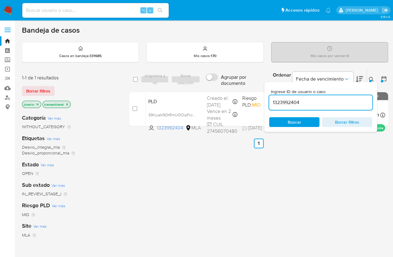
click at [329, 102] on input "1323992404" at bounding box center [320, 103] width 103 height 8
type input "458093182"
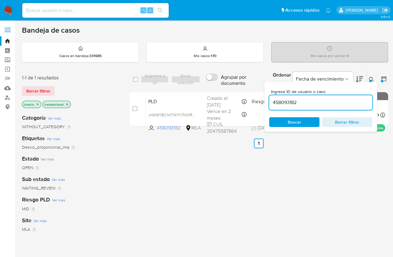
click at [367, 83] on div "Ingrese ID de usuario o caso 458093182 Buscar Borrar filtros" at bounding box center [320, 107] width 113 height 50
click at [370, 77] on icon at bounding box center [371, 79] width 5 height 5
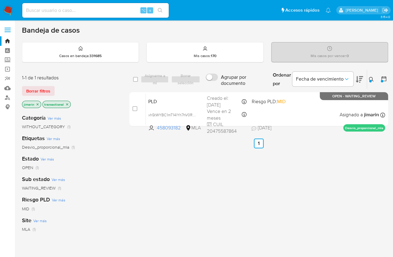
drag, startPoint x: 137, startPoint y: 109, endPoint x: 148, endPoint y: 89, distance: 23.4
click at [136, 109] on input "checkbox" at bounding box center [135, 108] width 5 height 5
checkbox input "true"
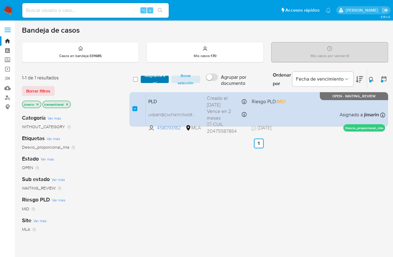
click at [155, 78] on span "Asignarme a mí" at bounding box center [155, 79] width 22 height 6
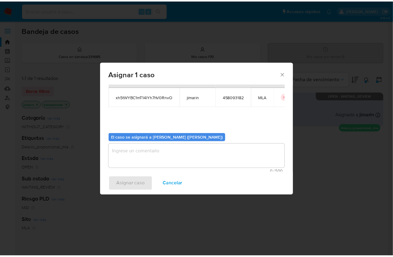
scroll to position [31, 0]
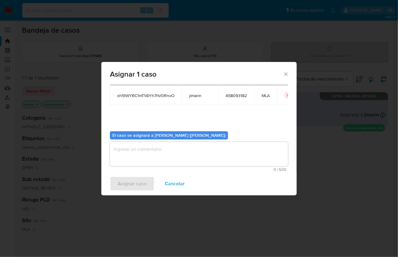
click at [171, 169] on span "0 / 500" at bounding box center [199, 170] width 175 height 4
click at [164, 150] on textarea "assign-modal" at bounding box center [199, 154] width 178 height 24
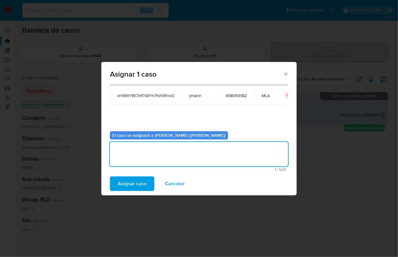
click at [133, 184] on span "Asignar caso" at bounding box center [132, 183] width 29 height 13
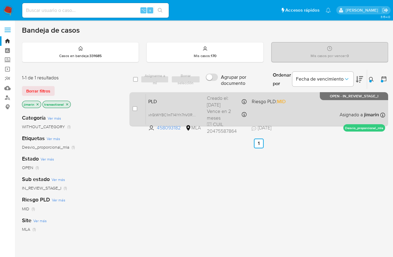
click at [337, 116] on div "PLD xh5tWYBC1mT14lYh7hV0RnvO 458093182 MLA Riesgo PLD: MID Creado el: 12/07/202…" at bounding box center [265, 109] width 239 height 31
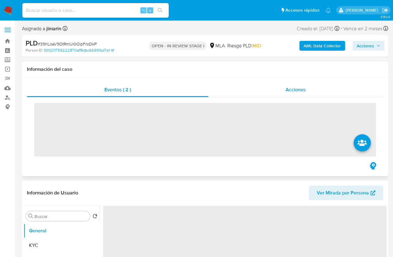
click at [294, 89] on span "Acciones" at bounding box center [296, 89] width 20 height 7
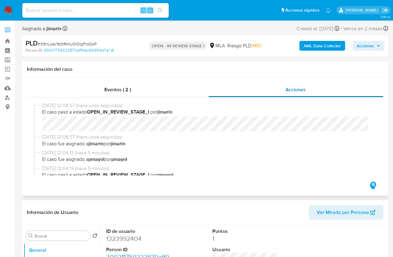
select select "10"
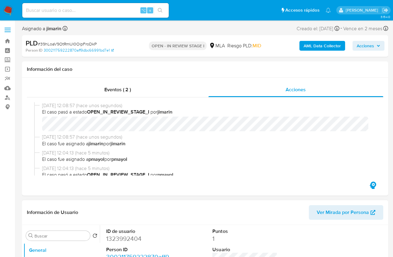
click at [163, 209] on header "Información de Usuario Ver Mirada por Persona" at bounding box center [205, 212] width 357 height 15
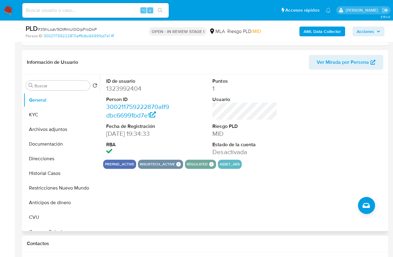
scroll to position [132, 0]
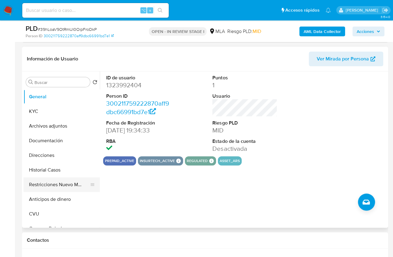
click at [49, 187] on button "Restricciones Nuevo Mundo" at bounding box center [59, 184] width 71 height 15
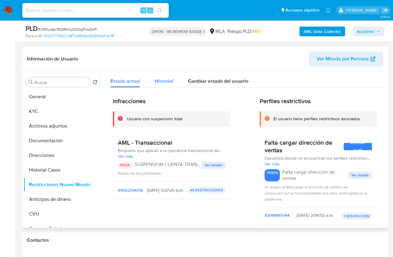
click at [162, 82] on span "Historial" at bounding box center [164, 81] width 19 height 7
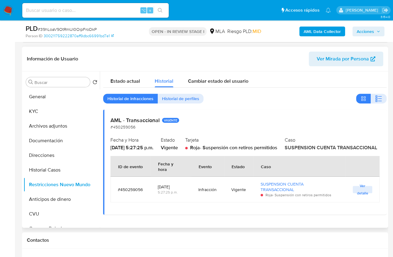
scroll to position [1, 0]
click at [361, 193] on span "Ver detalle" at bounding box center [362, 190] width 13 height 6
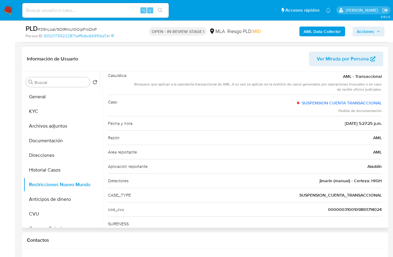
scroll to position [0, 0]
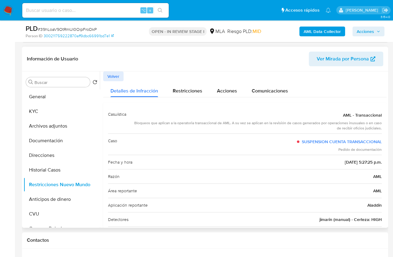
click at [116, 79] on span "Volver" at bounding box center [113, 76] width 12 height 9
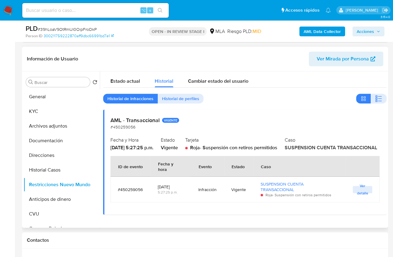
click at [185, 97] on span "Historial de perfiles" at bounding box center [180, 98] width 37 height 9
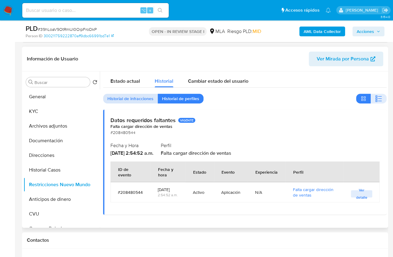
click at [134, 97] on span "Historial de infracciones" at bounding box center [130, 98] width 46 height 9
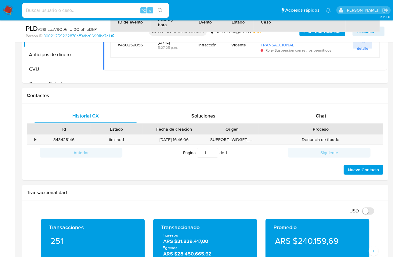
scroll to position [275, 0]
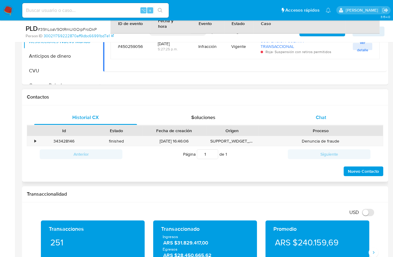
click at [320, 115] on span "Chat" at bounding box center [321, 117] width 10 height 7
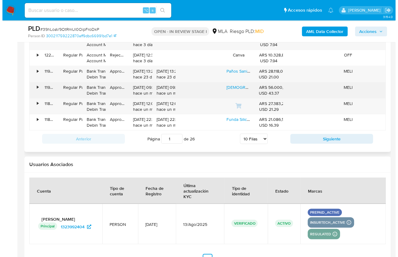
scroll to position [1148, 0]
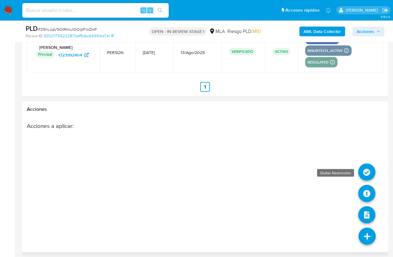
click at [366, 168] on icon at bounding box center [366, 172] width 17 height 17
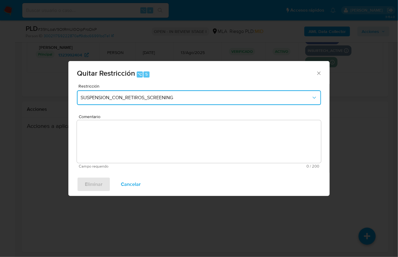
click at [140, 98] on span "SUSPENSION_CON_RETIROS_SCREENING" at bounding box center [196, 98] width 231 height 6
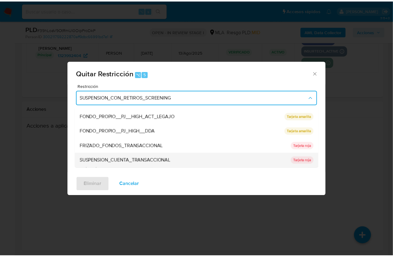
scroll to position [100, 0]
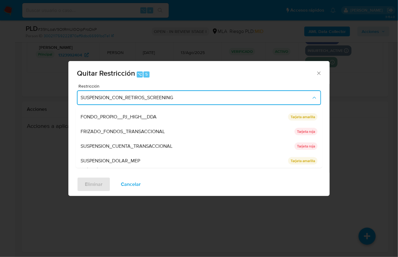
click at [146, 144] on span "SUSPENSION_CUENTA_TRANSACCIONAL" at bounding box center [127, 146] width 92 height 6
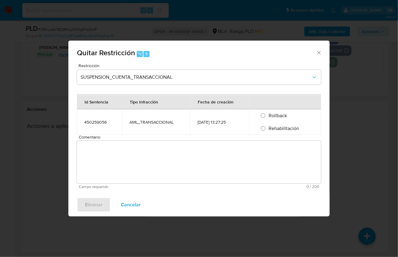
click at [142, 138] on span "Comentario" at bounding box center [201, 137] width 244 height 5
click at [142, 141] on textarea "Comentario" at bounding box center [199, 162] width 244 height 43
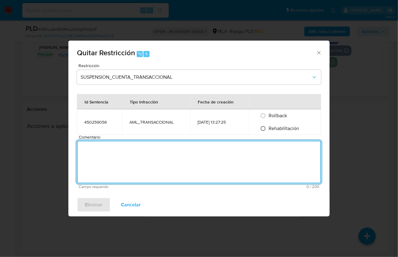
click at [265, 128] on input "Rehabilitación" at bounding box center [263, 129] width 10 height 10
radio input "true"
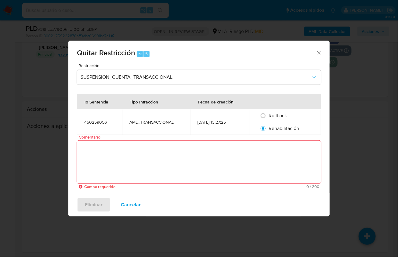
click at [133, 206] on span "Cancelar" at bounding box center [131, 204] width 20 height 13
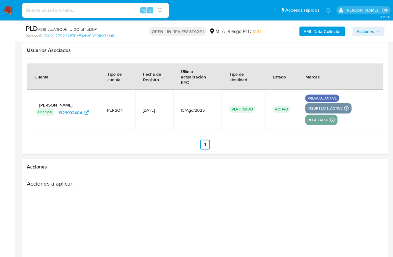
scroll to position [964, 0]
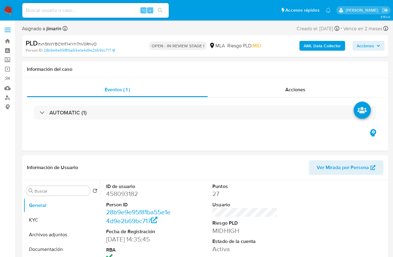
select select "10"
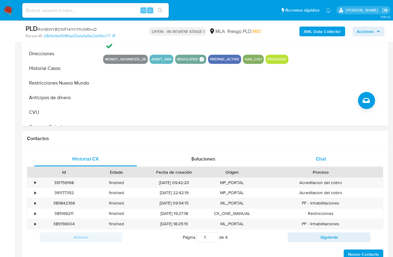
click at [315, 153] on div "Chat" at bounding box center [321, 159] width 103 height 15
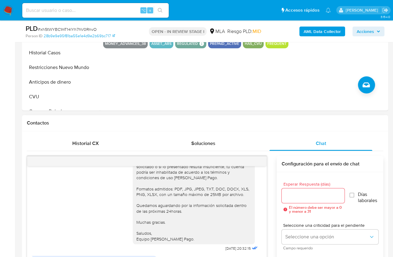
scroll to position [281, 0]
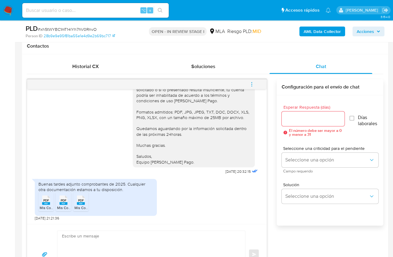
click at [44, 198] on span "PDF" at bounding box center [46, 200] width 6 height 4
click at [69, 198] on div "PDF PDF" at bounding box center [63, 200] width 13 height 12
click at [82, 200] on span "PDF" at bounding box center [81, 200] width 6 height 4
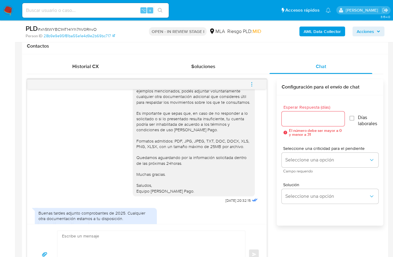
scroll to position [896, 0]
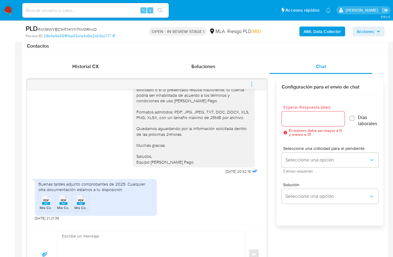
click at [275, 188] on div "17/07/2025 19:57:04 Hola buenas noches, pido disculpas, recien acabo de ver est…" at bounding box center [205, 181] width 357 height 205
click at [276, 190] on div "17/07/2025 19:57:04 Hola buenas noches, pido disculpas, recien acabo de ver est…" at bounding box center [205, 181] width 357 height 205
click at [272, 188] on div "17/07/2025 19:57:04 Hola buenas noches, pido disculpas, recien acabo de ver est…" at bounding box center [205, 181] width 357 height 205
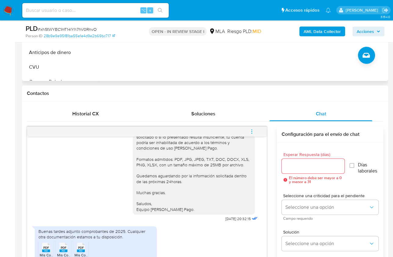
scroll to position [107, 0]
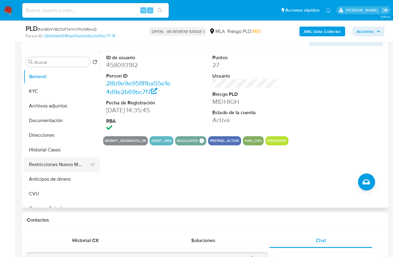
click at [68, 159] on button "Restricciones Nuevo Mundo" at bounding box center [59, 164] width 71 height 15
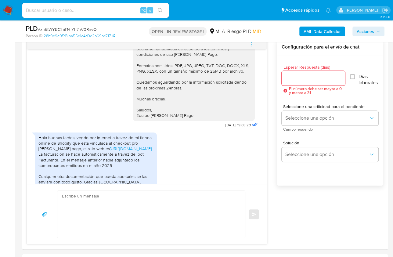
scroll to position [609, 0]
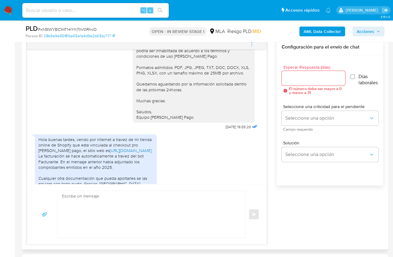
click at [117, 154] on link "https://crafy.com.ar" at bounding box center [131, 150] width 42 height 6
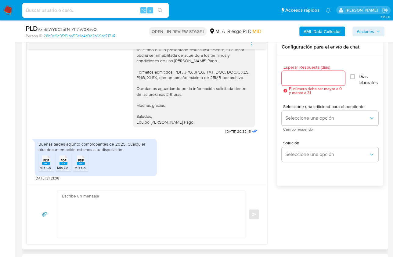
scroll to position [896, 0]
click at [93, 193] on textarea at bounding box center [150, 214] width 176 height 47
click at [183, 214] on textarea at bounding box center [150, 214] width 176 height 47
paste textarea "Hola, ¡Muchas gracias por tu respuesta! Confirmamos la recepción de la document…"
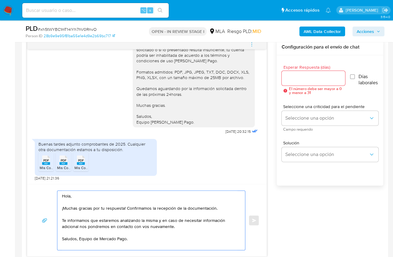
type textarea "Hola, ¡Muchas gracias por tu respuesta! Confirmamos la recepción de la document…"
click at [297, 79] on input "Esperar Respuesta (días)" at bounding box center [314, 78] width 64 height 8
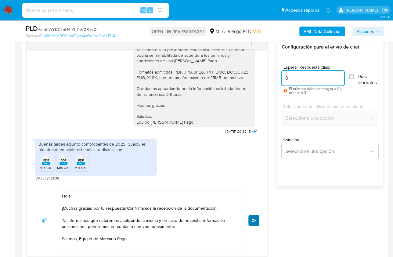
type input "0"
click at [251, 220] on button "Enviar" at bounding box center [254, 220] width 11 height 11
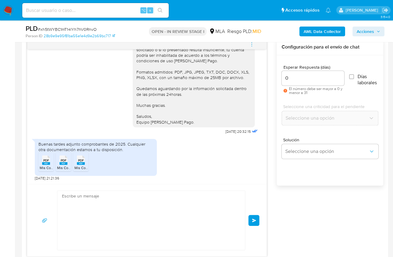
scroll to position [969, 0]
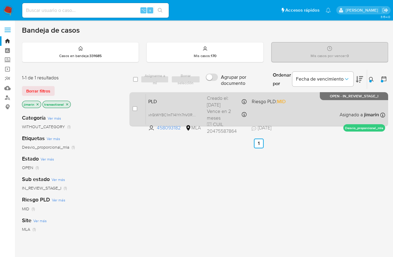
click at [132, 107] on div "case-item-checkbox No es posible asignar el caso PLD xh5tWYBC1mT14lYh7hV0RnvO 4…" at bounding box center [258, 109] width 259 height 34
click at [136, 106] on input "checkbox" at bounding box center [135, 108] width 5 height 5
checkbox input "true"
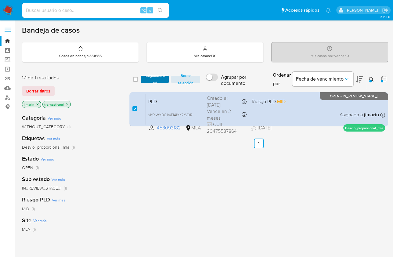
click at [158, 76] on span "Asignarme a mí" at bounding box center [155, 79] width 22 height 6
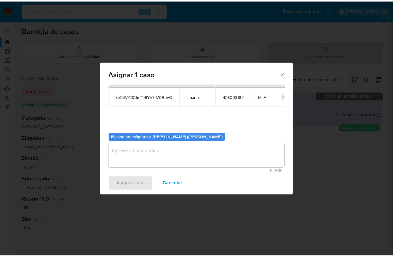
scroll to position [31, 0]
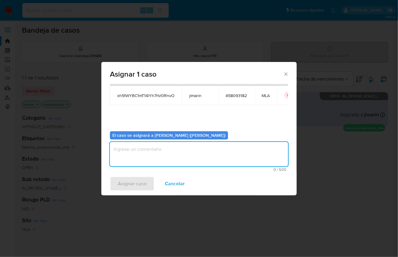
click at [165, 151] on textarea "assign-modal" at bounding box center [199, 154] width 178 height 24
click at [133, 190] on span "Asignar caso" at bounding box center [132, 183] width 29 height 13
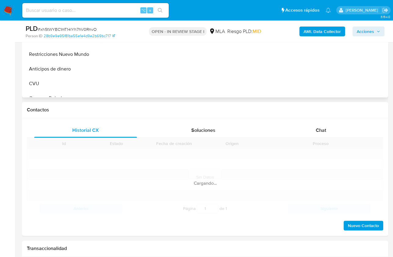
scroll to position [245, 0]
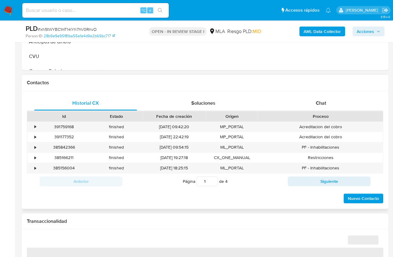
click at [341, 117] on div "Proceso" at bounding box center [321, 116] width 116 height 6
click at [339, 112] on div "Proceso" at bounding box center [320, 116] width 125 height 10
click at [335, 98] on div "Chat" at bounding box center [321, 103] width 103 height 15
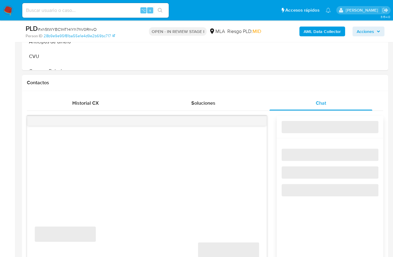
select select "10"
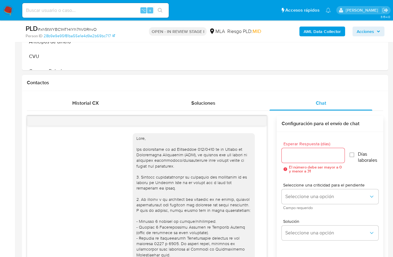
scroll to position [969, 0]
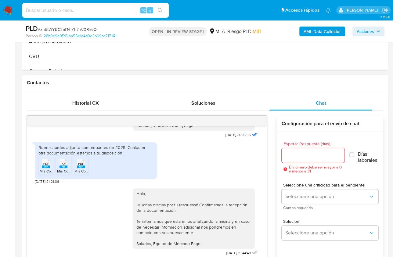
click at [259, 118] on div at bounding box center [147, 121] width 240 height 10
click at [253, 118] on icon "menu-action" at bounding box center [251, 120] width 5 height 5
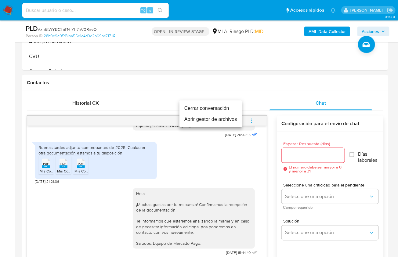
click at [209, 106] on li "Cerrar conversación" at bounding box center [211, 108] width 63 height 11
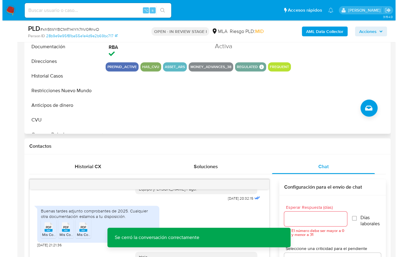
scroll to position [131, 0]
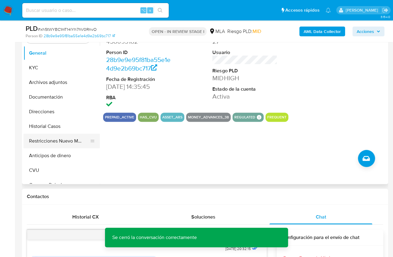
click at [70, 145] on button "Restricciones Nuevo Mundo" at bounding box center [59, 141] width 71 height 15
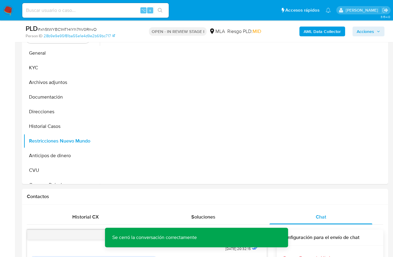
click at [314, 34] on b "AML Data Collector" at bounding box center [322, 32] width 37 height 10
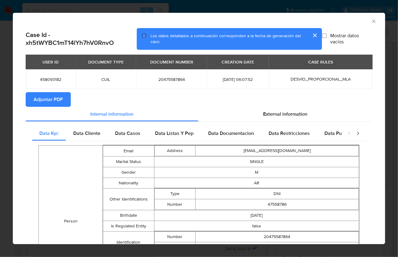
click at [60, 98] on span "Adjuntar PDF" at bounding box center [48, 99] width 29 height 13
click at [371, 23] on icon "Cerrar ventana" at bounding box center [374, 21] width 6 height 6
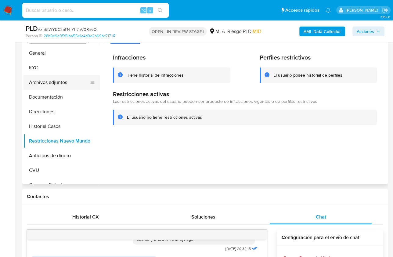
click at [63, 81] on button "Archivos adjuntos" at bounding box center [59, 82] width 71 height 15
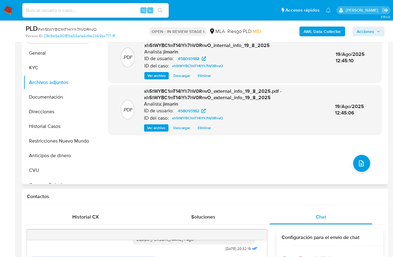
click at [368, 166] on div ".PDF xh5tWYBC1mT14lYh7hV0RnvO_internal_info_19_8_2025.pdf - xh5tWYBC1mT14lYh7hV…" at bounding box center [245, 106] width 274 height 147
click at [354, 166] on button "upload-file" at bounding box center [361, 163] width 17 height 17
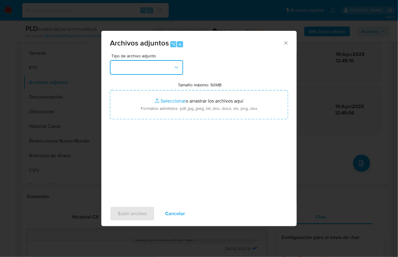
click at [163, 65] on button "button" at bounding box center [146, 67] width 73 height 15
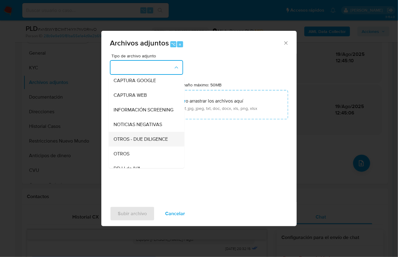
scroll to position [48, 0]
click at [126, 156] on span "OTROS" at bounding box center [122, 153] width 16 height 6
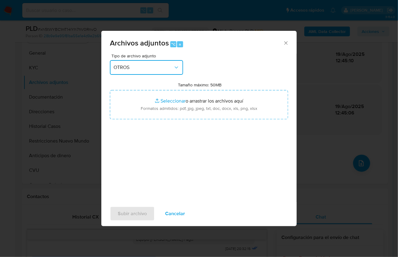
drag, startPoint x: 166, startPoint y: 69, endPoint x: 165, endPoint y: 74, distance: 5.1
click at [166, 69] on span "OTROS" at bounding box center [144, 67] width 60 height 6
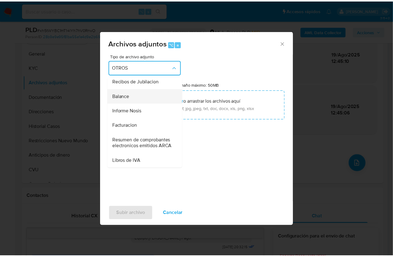
scroll to position [232, 0]
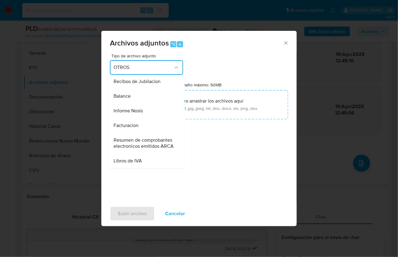
click at [219, 154] on div "Tipo de archivo adjunto OTROS IDENTIFICACIÓN INGRESOS CAPTURA BUREAU CAPTURA GO…" at bounding box center [199, 126] width 178 height 144
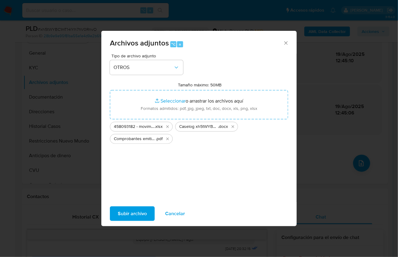
click at [121, 215] on span "Subir archivo" at bounding box center [132, 213] width 29 height 13
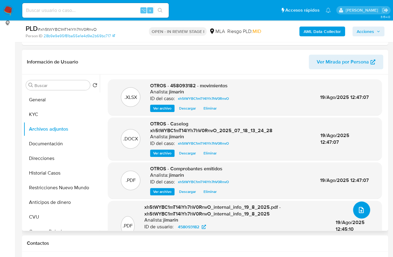
scroll to position [82, 0]
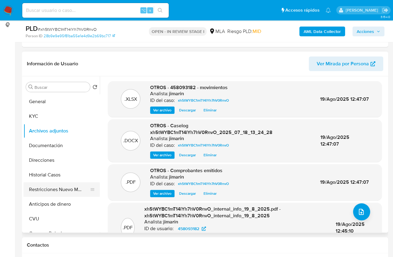
click at [59, 189] on button "Restricciones Nuevo Mundo" at bounding box center [59, 189] width 71 height 15
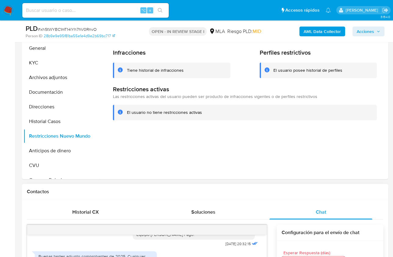
scroll to position [135, 0]
click at [69, 79] on button "Archivos adjuntos" at bounding box center [59, 78] width 71 height 15
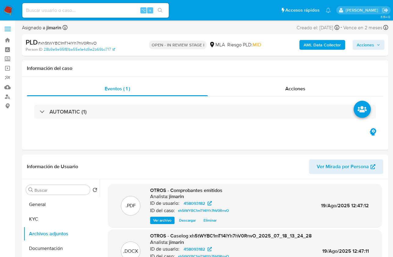
scroll to position [0, 0]
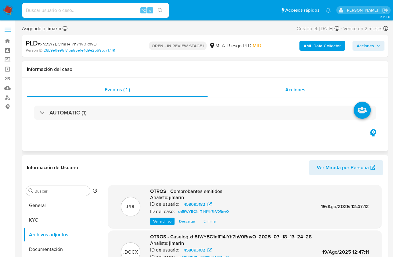
click at [310, 88] on div "Acciones" at bounding box center [296, 89] width 176 height 15
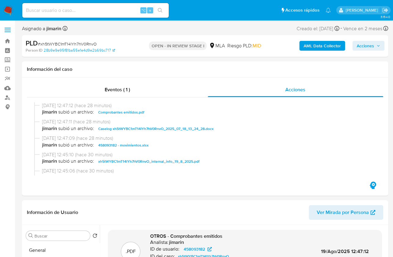
click at [362, 46] on span "Acciones" at bounding box center [365, 46] width 17 height 10
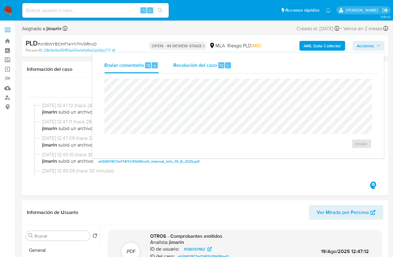
click at [201, 59] on div "Resolución del caso ⌥ r" at bounding box center [202, 65] width 58 height 16
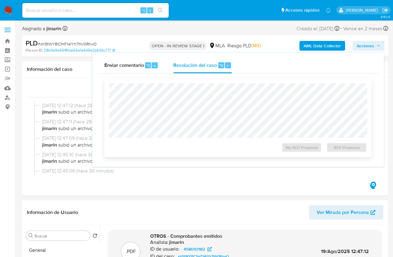
click at [210, 83] on div at bounding box center [238, 110] width 258 height 54
click at [298, 149] on span "No ROI Proposal" at bounding box center [302, 147] width 32 height 9
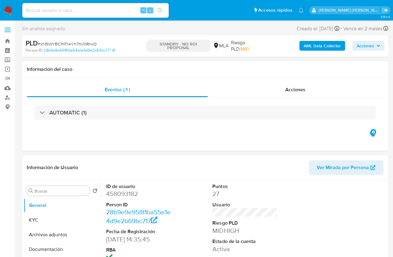
select select "10"
